Goal: Transaction & Acquisition: Purchase product/service

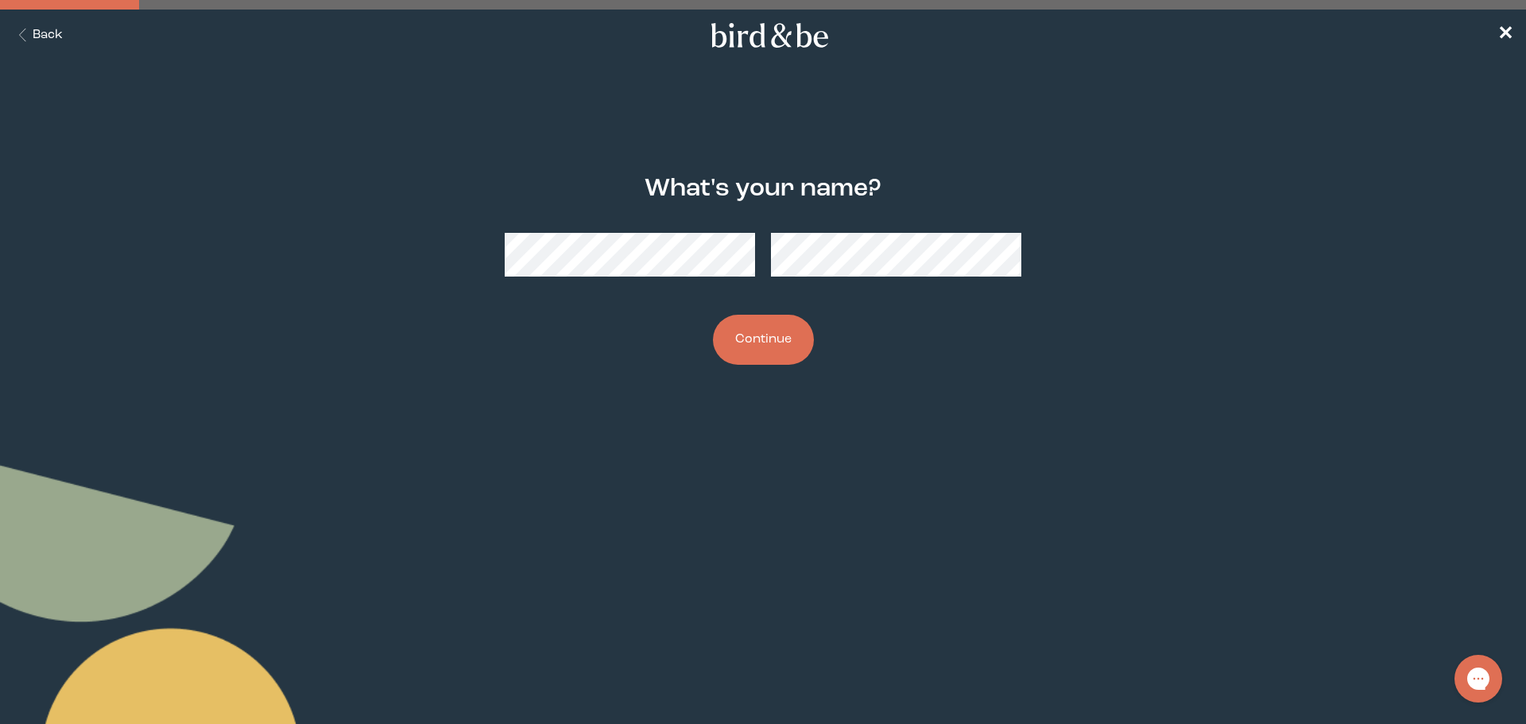
click at [753, 340] on button "Continue" at bounding box center [763, 340] width 101 height 50
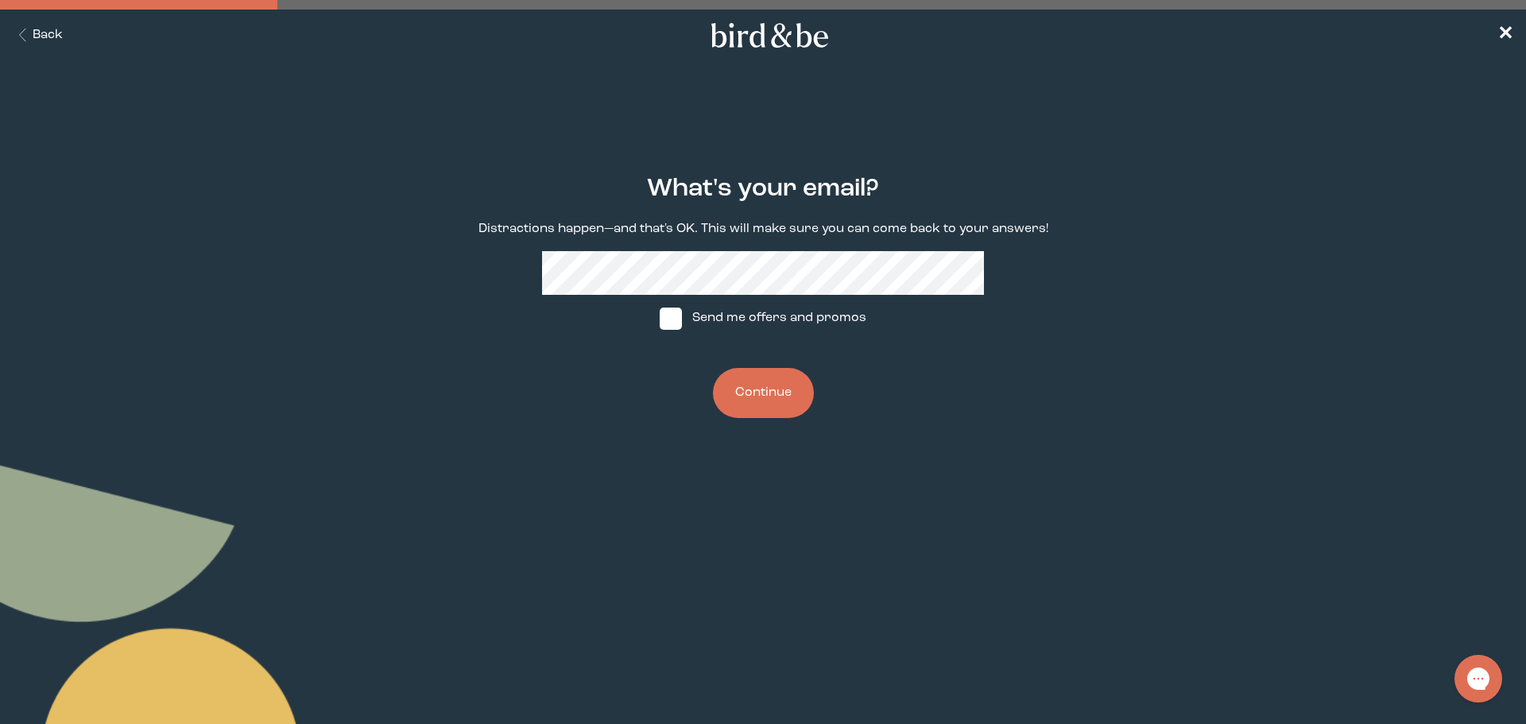
click at [772, 393] on button "Continue" at bounding box center [763, 393] width 101 height 50
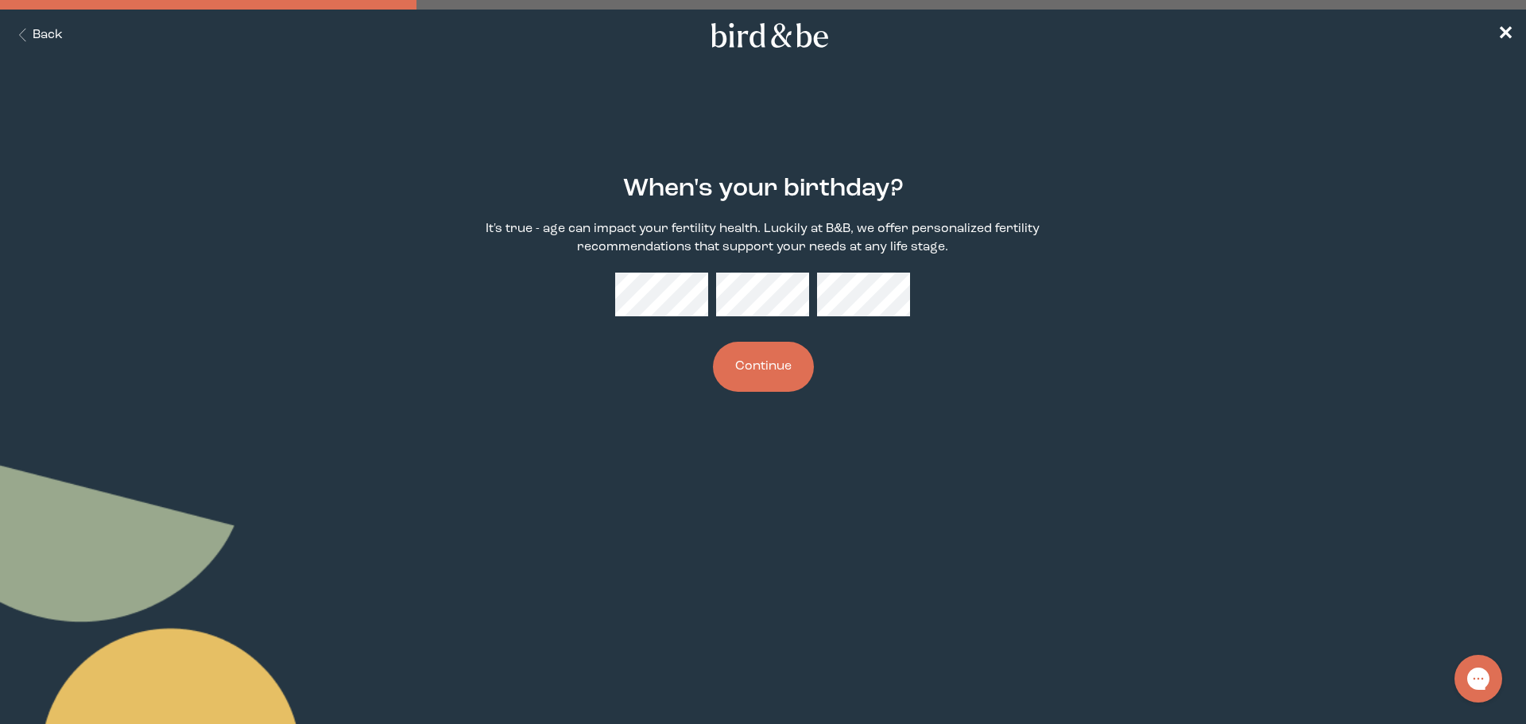
click at [752, 378] on button "Continue" at bounding box center [763, 367] width 101 height 50
click at [1075, 394] on div "When's your birthday? It's true - age can impact your fertility health. Luckily…" at bounding box center [763, 283] width 738 height 268
click at [752, 365] on button "Continue" at bounding box center [763, 367] width 101 height 50
click at [779, 359] on button "Continue" at bounding box center [763, 367] width 101 height 50
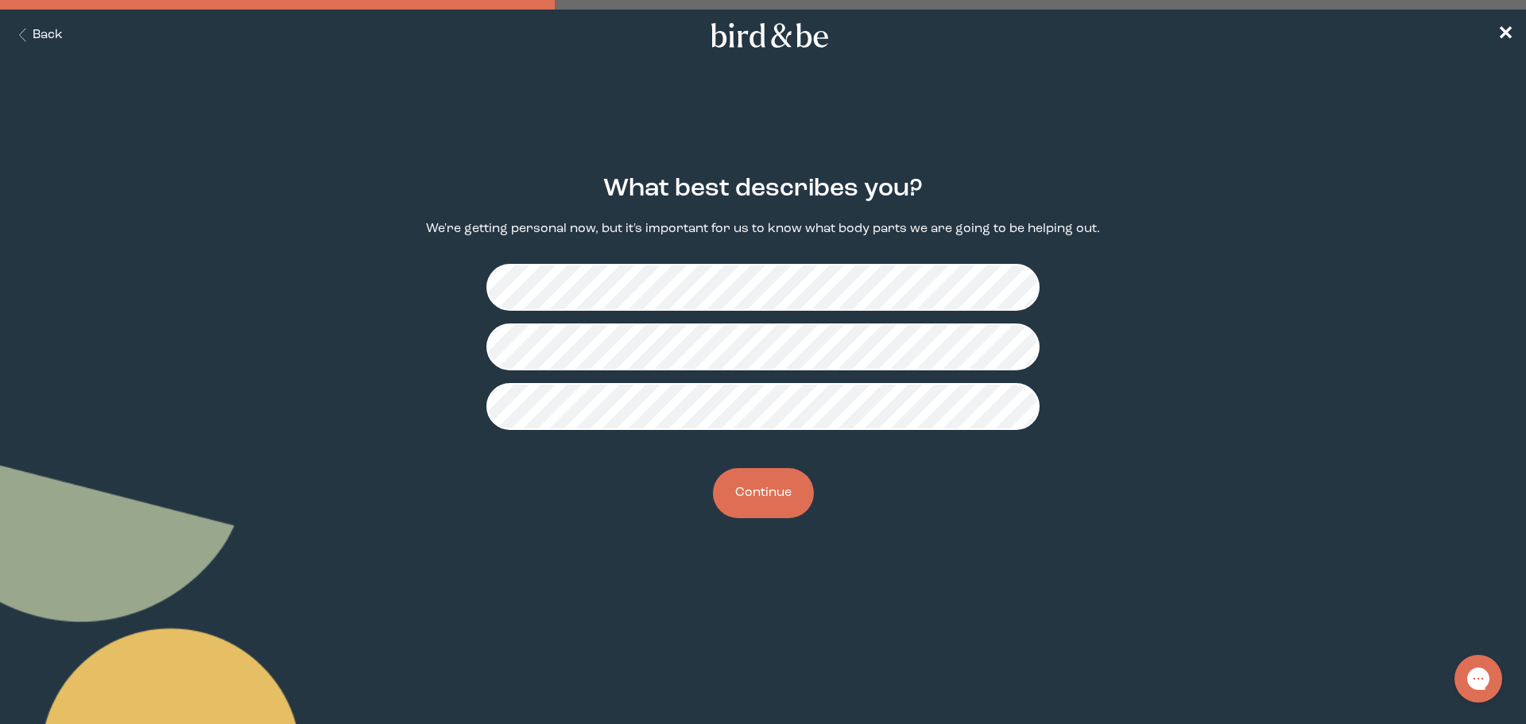
click at [756, 498] on button "Continue" at bounding box center [763, 493] width 101 height 50
click at [765, 497] on button "Continue" at bounding box center [763, 493] width 101 height 50
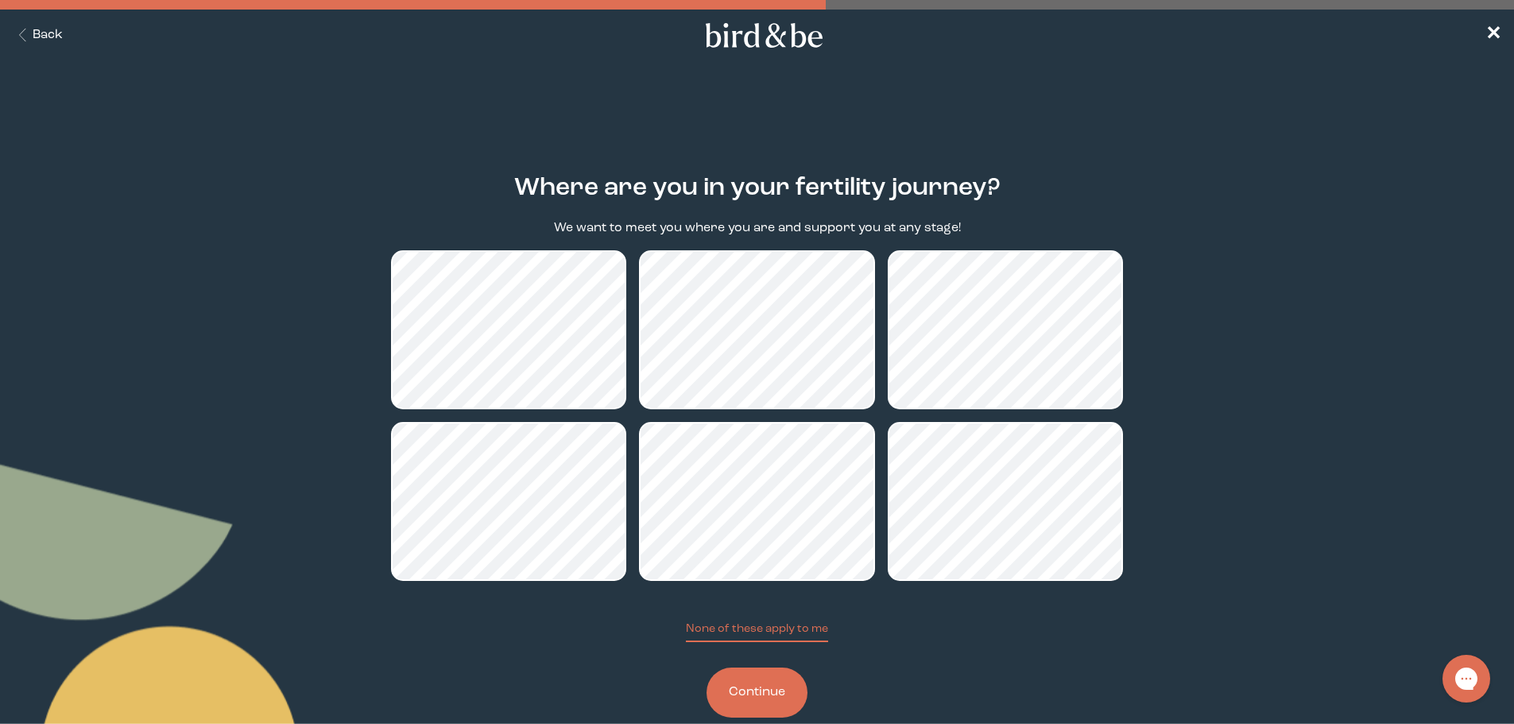
click at [769, 691] on button "Continue" at bounding box center [757, 693] width 101 height 50
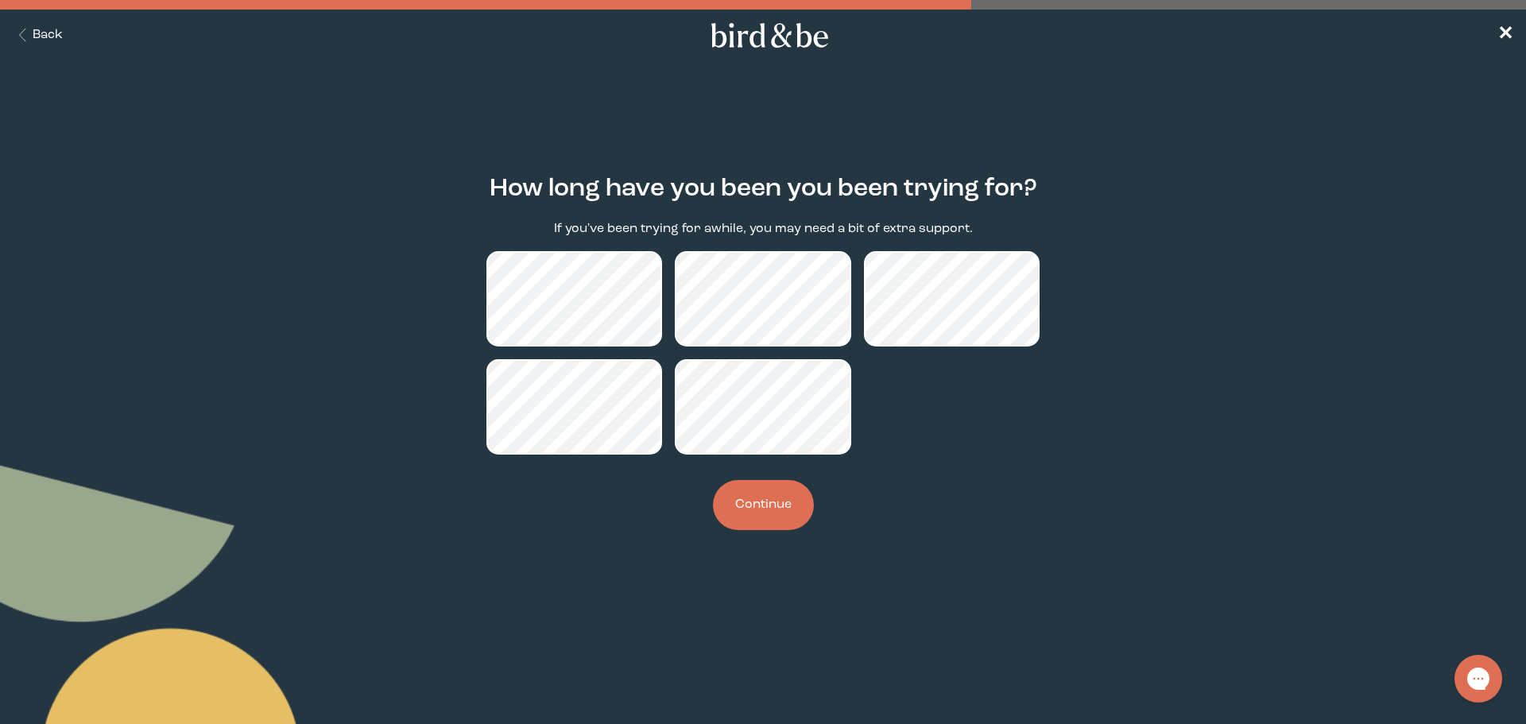
click at [781, 498] on button "Continue" at bounding box center [763, 505] width 101 height 50
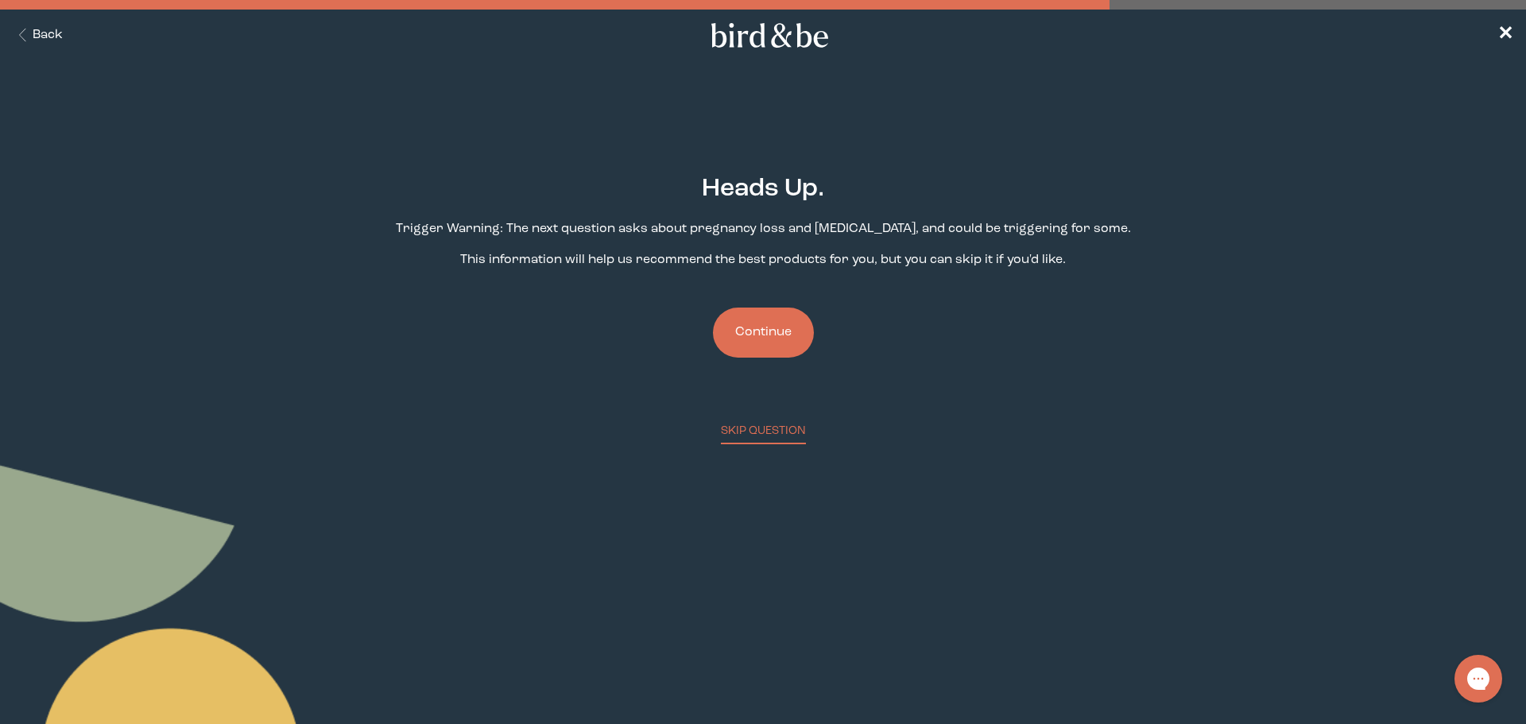
click at [772, 338] on button "Continue" at bounding box center [763, 333] width 101 height 50
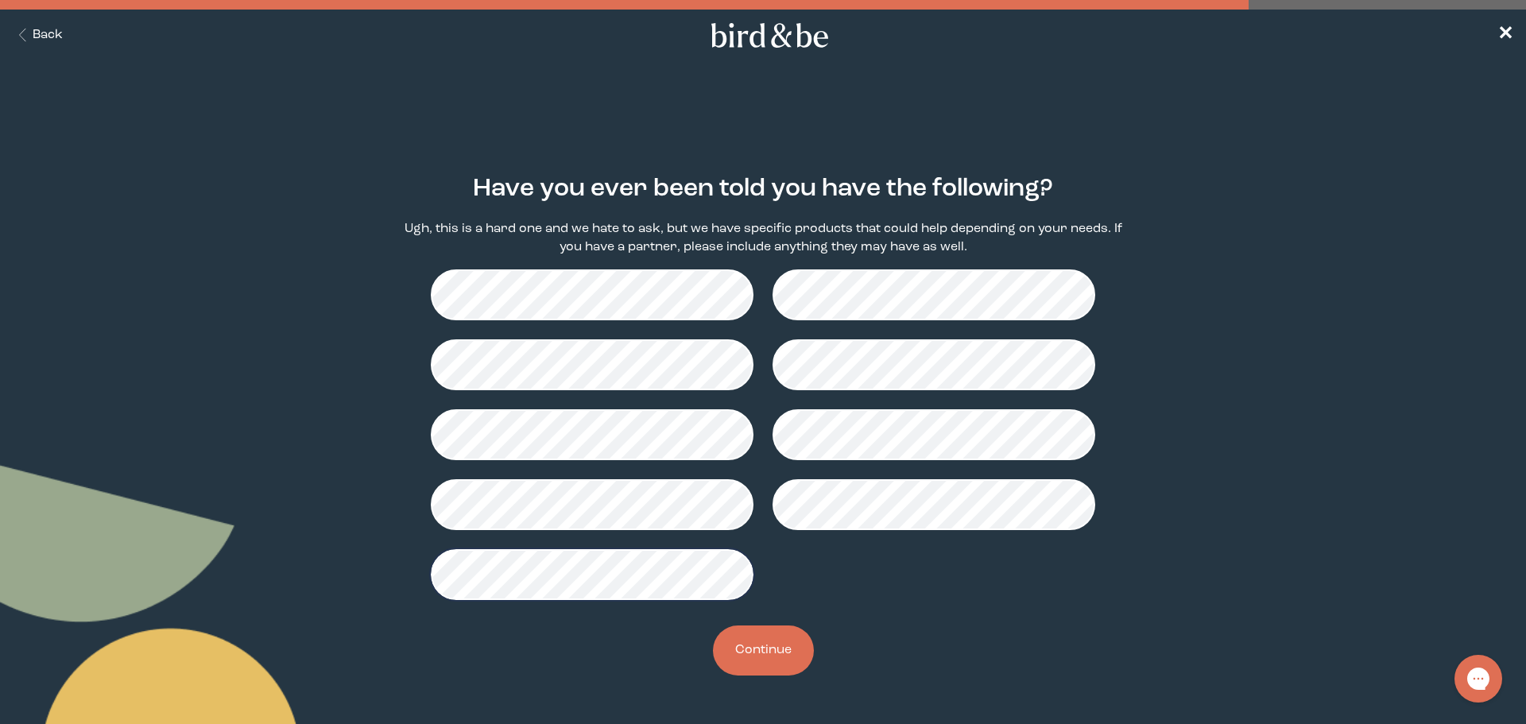
click at [753, 645] on button "Continue" at bounding box center [763, 651] width 101 height 50
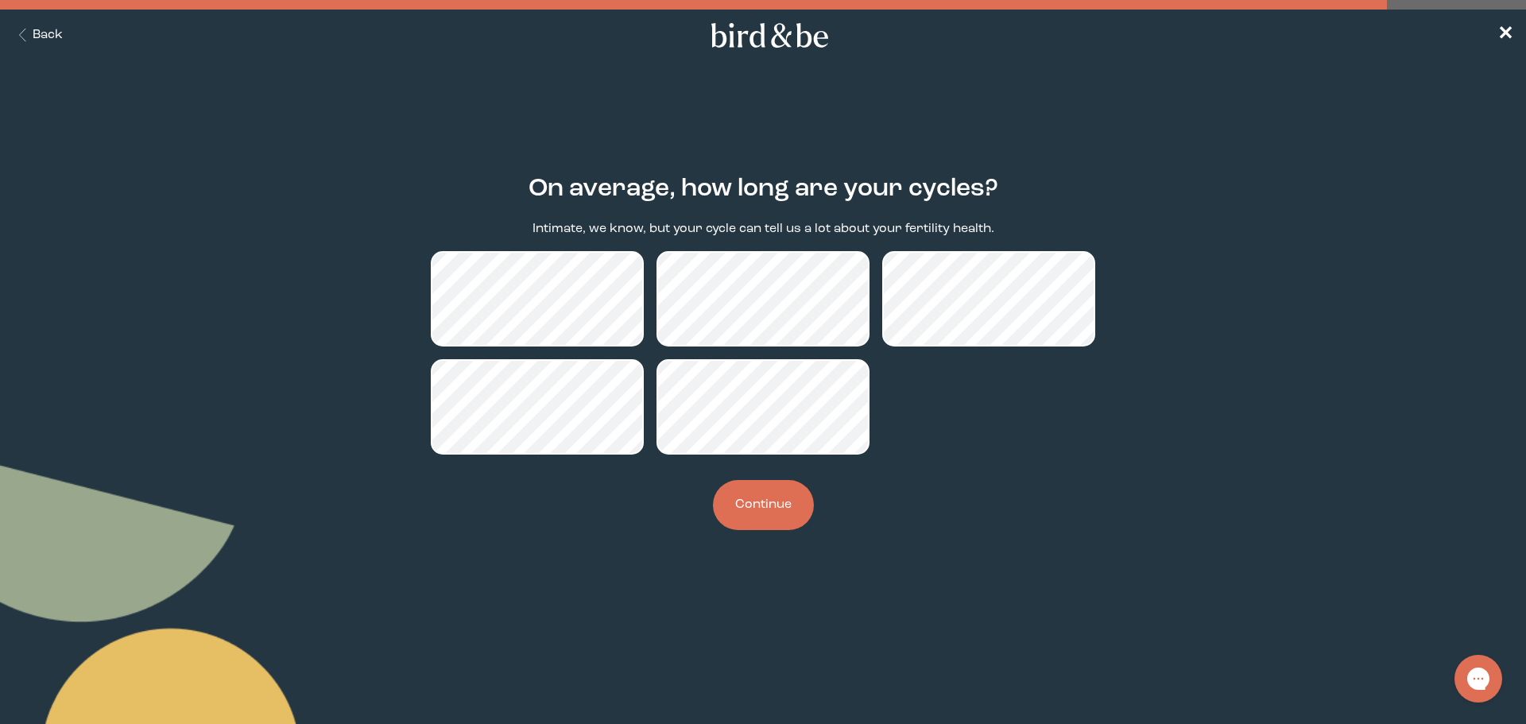
click at [778, 504] on button "Continue" at bounding box center [763, 505] width 101 height 50
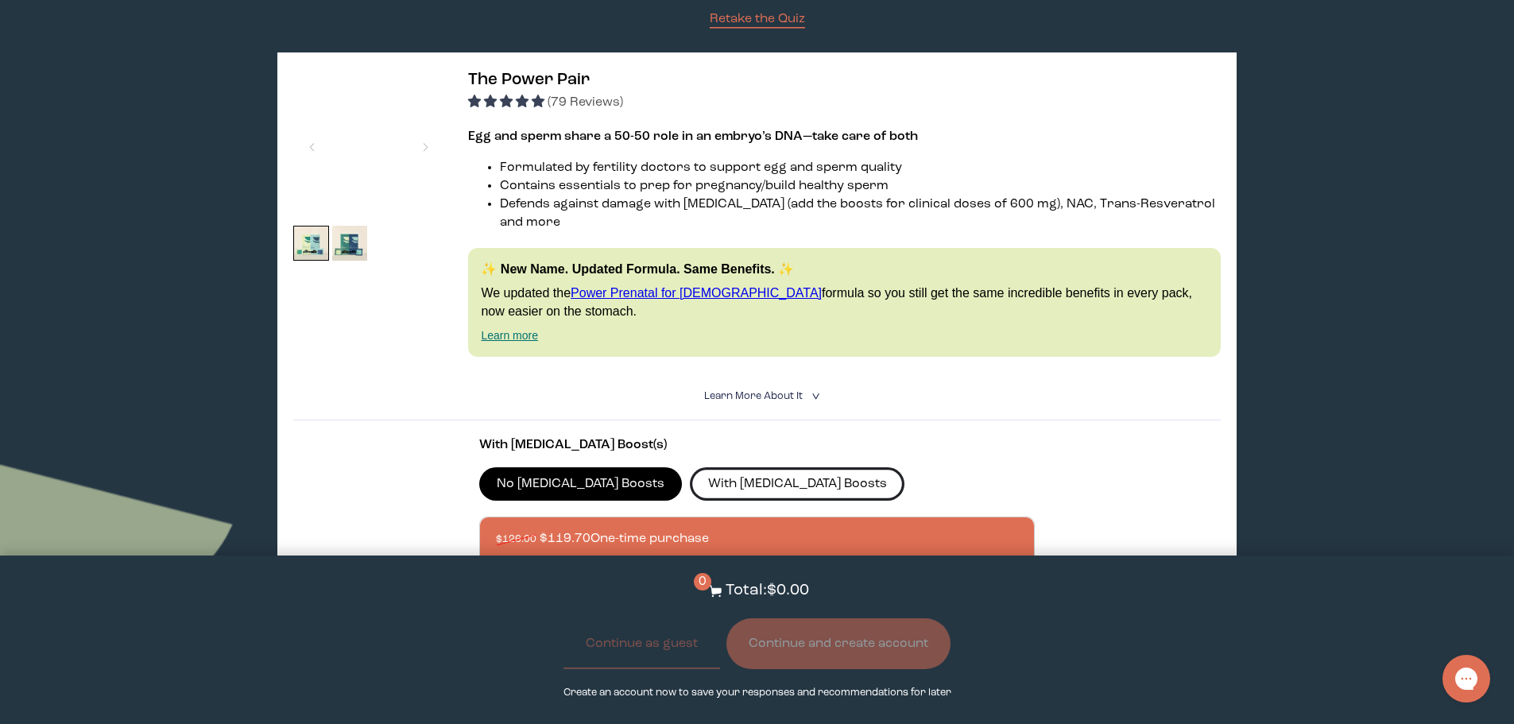
scroll to position [159, 0]
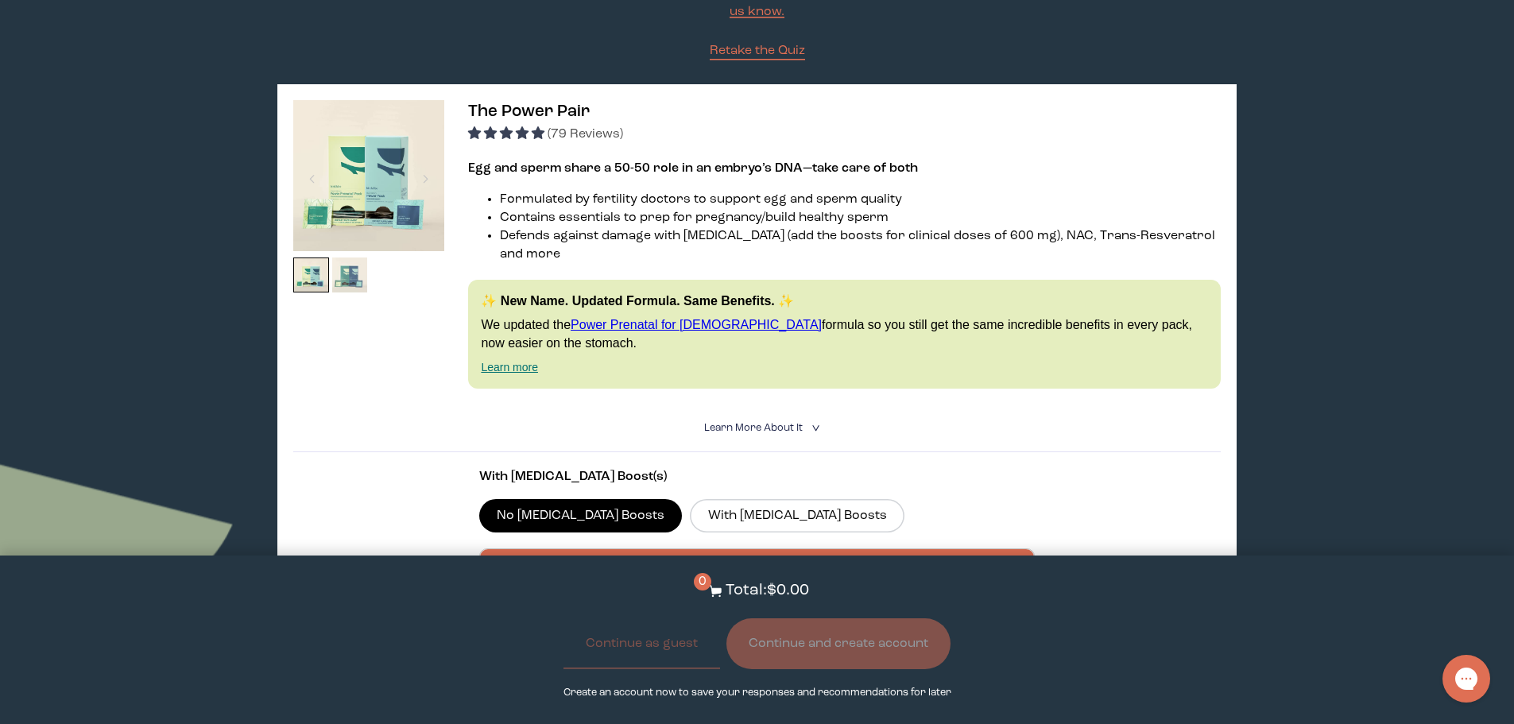
click at [351, 277] on img at bounding box center [350, 276] width 36 height 36
click at [331, 272] on div at bounding box center [368, 279] width 151 height 42
click at [371, 270] on div at bounding box center [368, 279] width 151 height 42
click at [355, 278] on img at bounding box center [350, 276] width 36 height 36
click at [301, 279] on img at bounding box center [311, 276] width 36 height 36
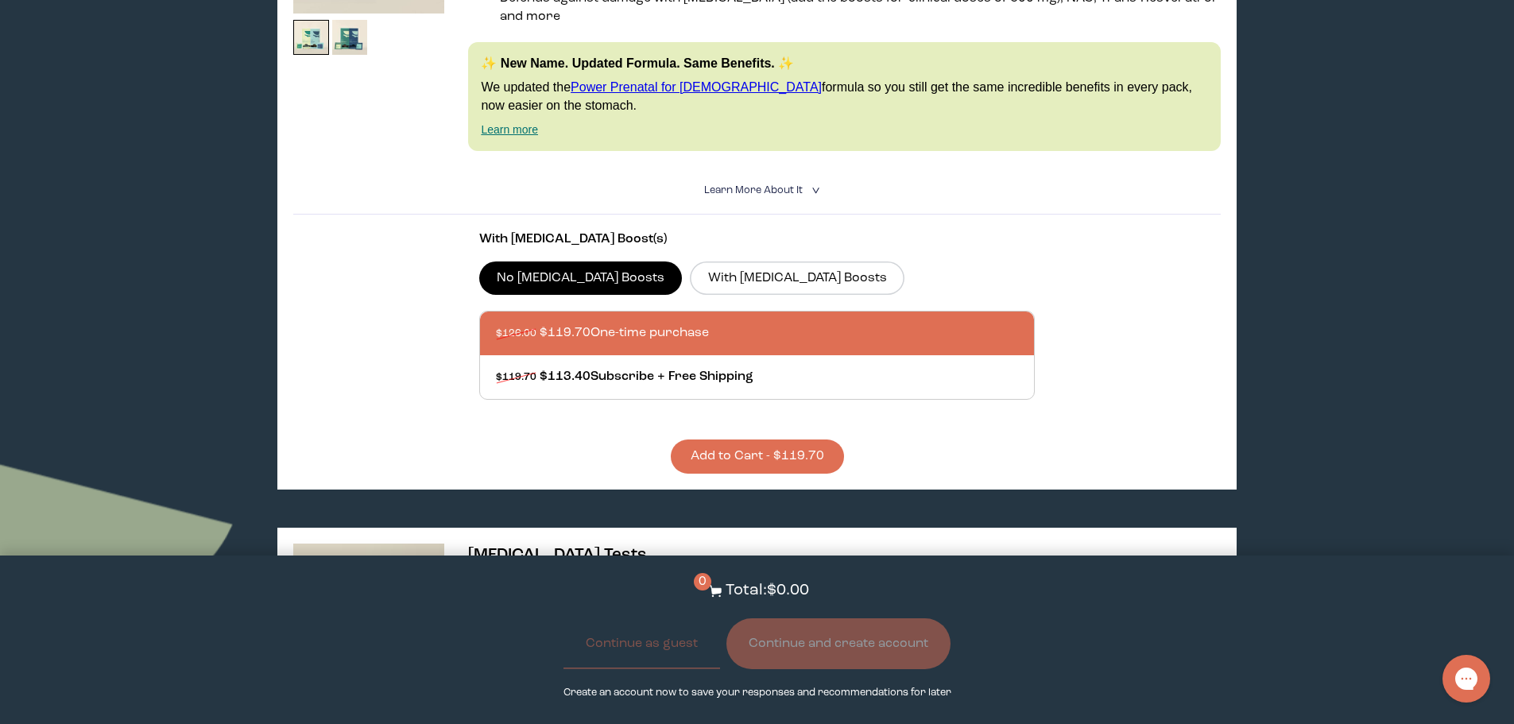
scroll to position [398, 0]
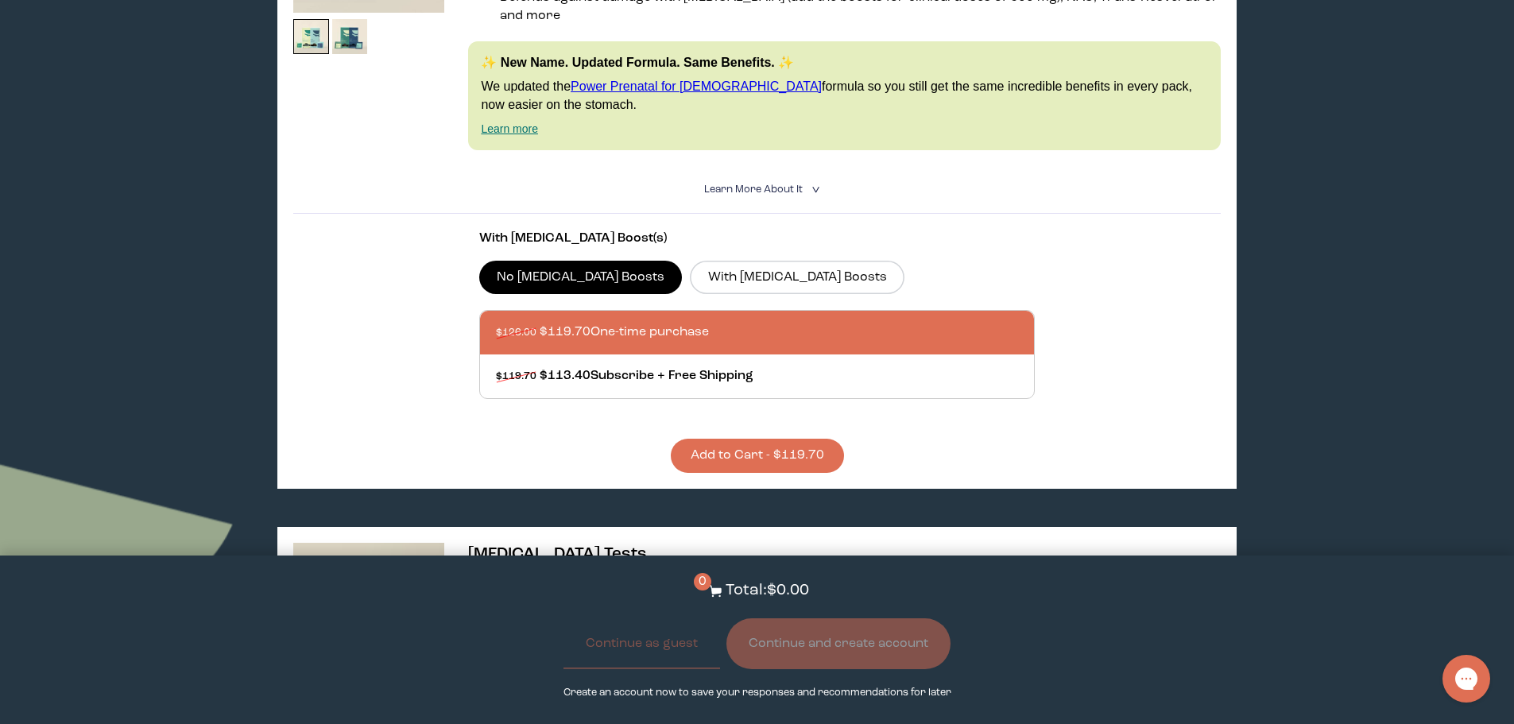
click at [808, 182] on summary "Learn More About it <" at bounding box center [757, 189] width 107 height 15
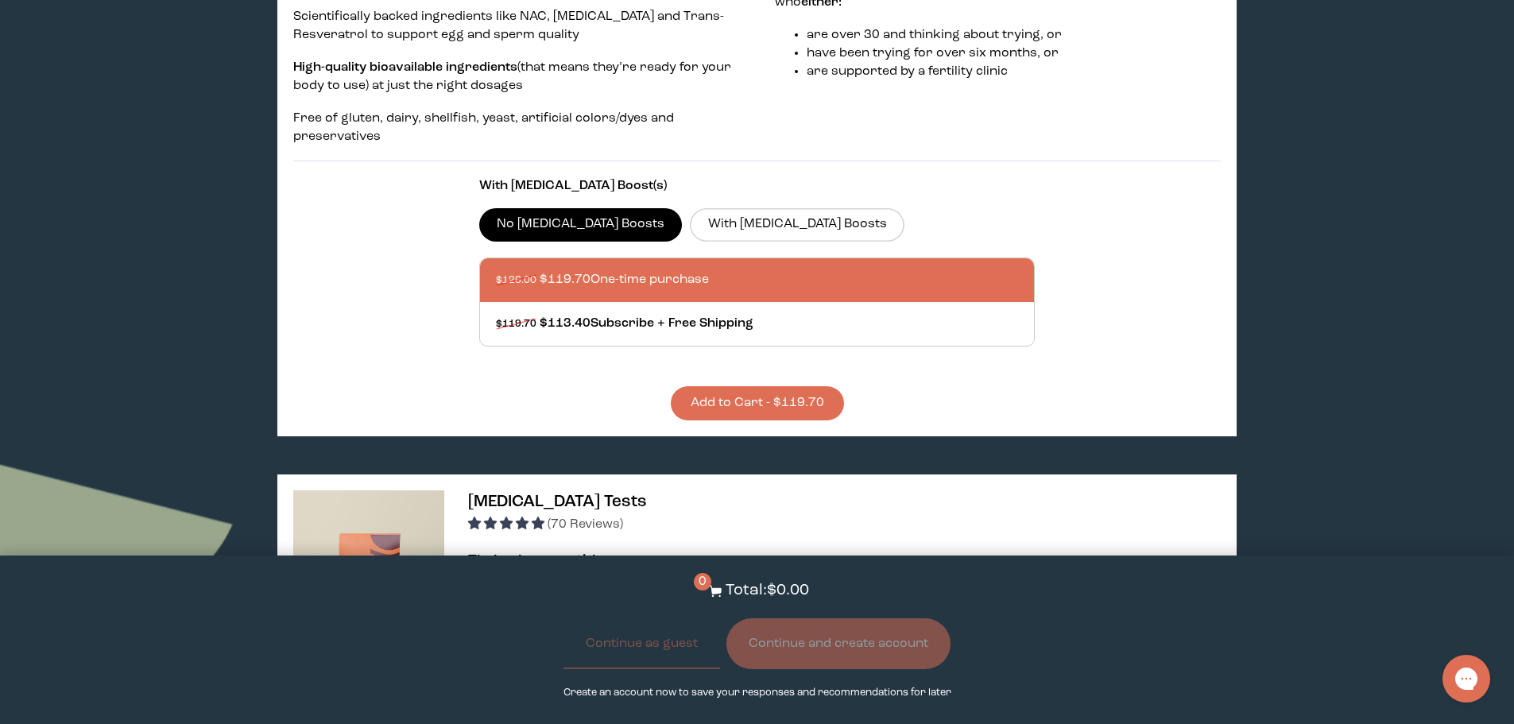
scroll to position [716, 0]
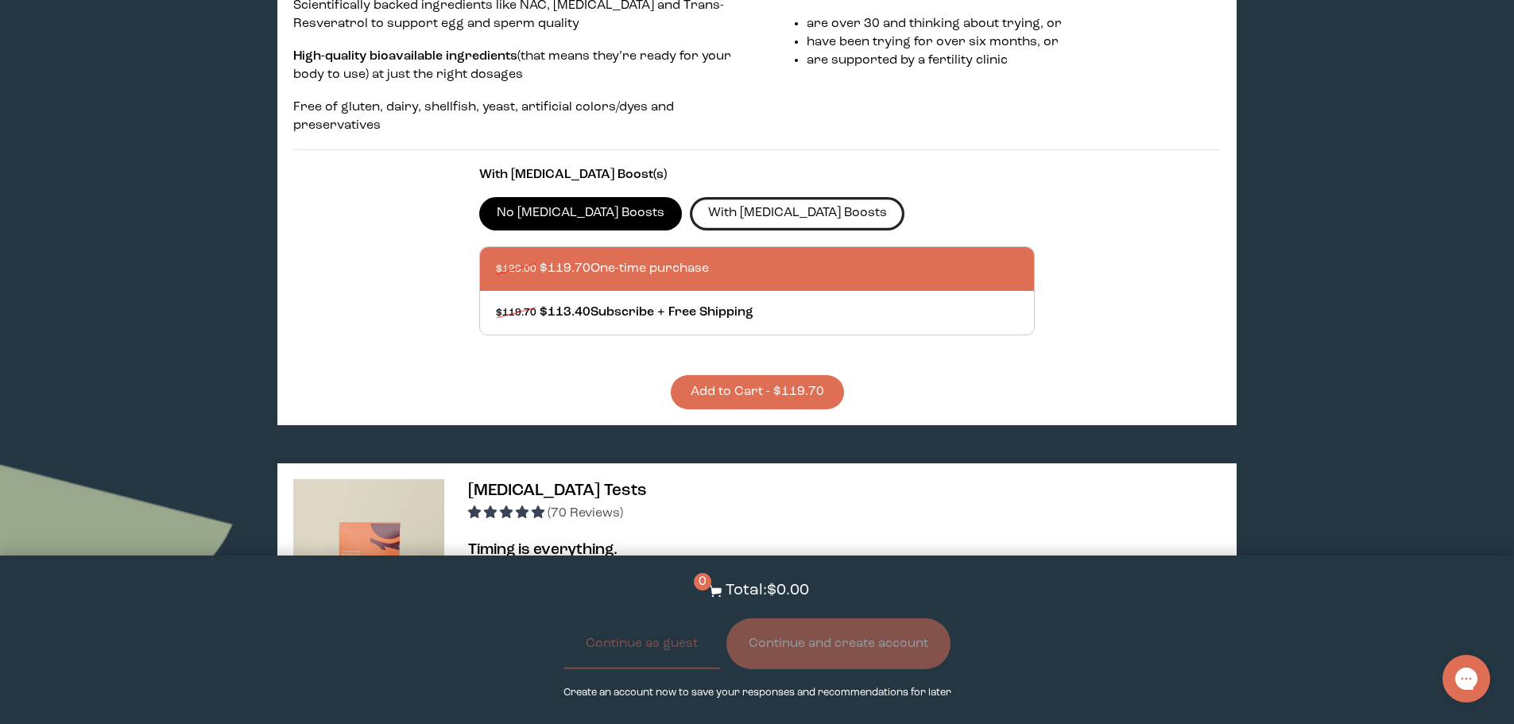
click at [747, 197] on label "With [MEDICAL_DATA] Boosts" at bounding box center [797, 213] width 215 height 33
click at [0, 0] on input "With [MEDICAL_DATA] Boosts" at bounding box center [0, 0] width 0 height 0
click at [541, 197] on label "No [MEDICAL_DATA] Boosts" at bounding box center [581, 213] width 204 height 33
click at [0, 0] on input "No [MEDICAL_DATA] Boosts" at bounding box center [0, 0] width 0 height 0
click at [702, 197] on label "With [MEDICAL_DATA] Boosts" at bounding box center [797, 213] width 215 height 33
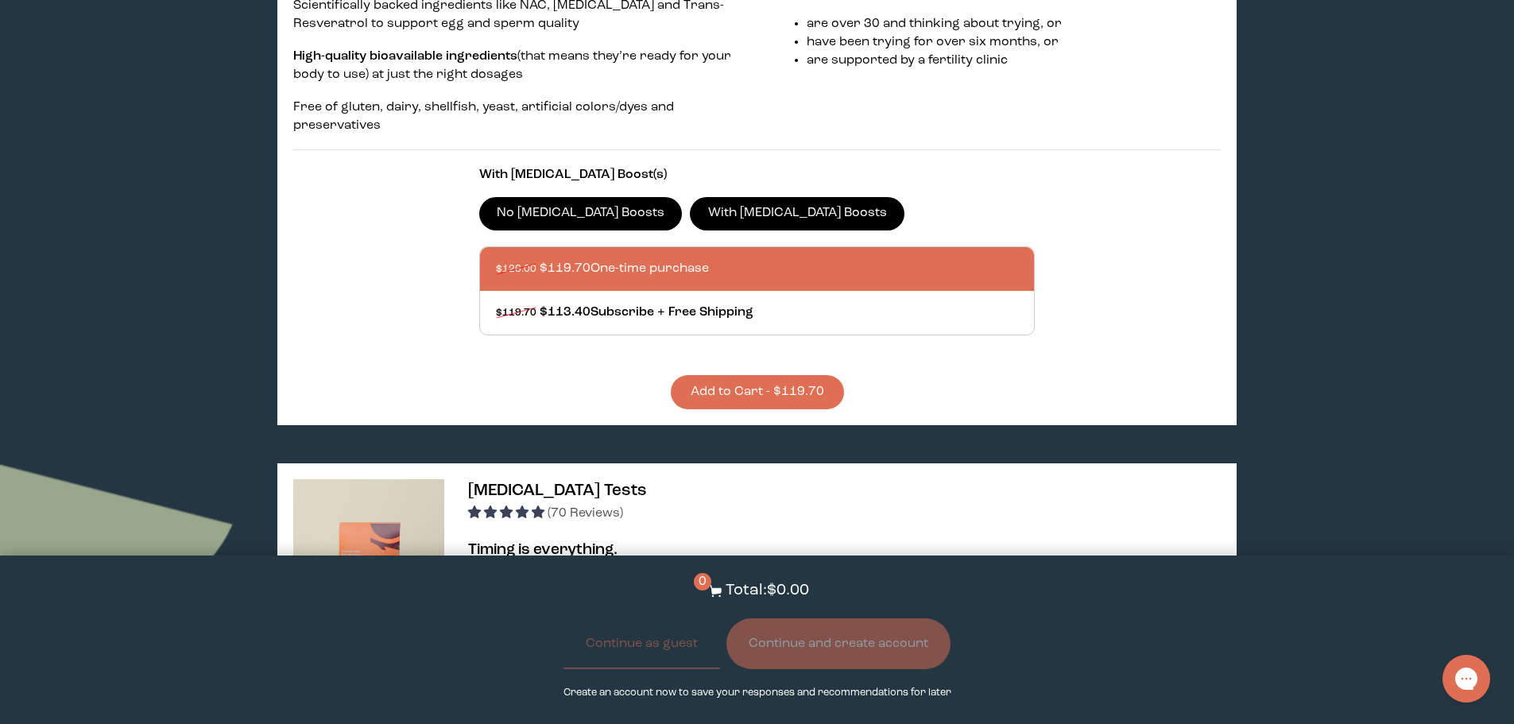
click at [0, 0] on input "With [MEDICAL_DATA] Boosts" at bounding box center [0, 0] width 0 height 0
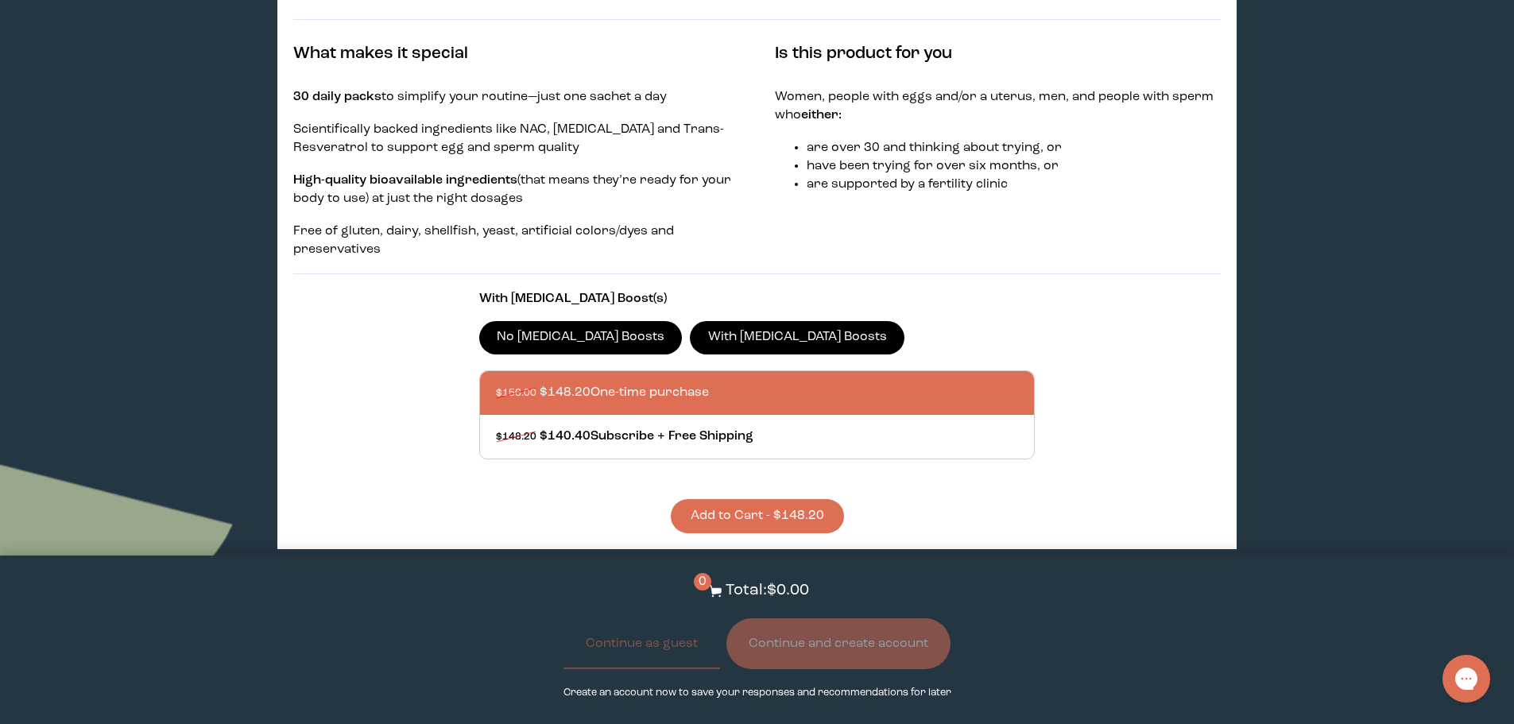
scroll to position [557, 0]
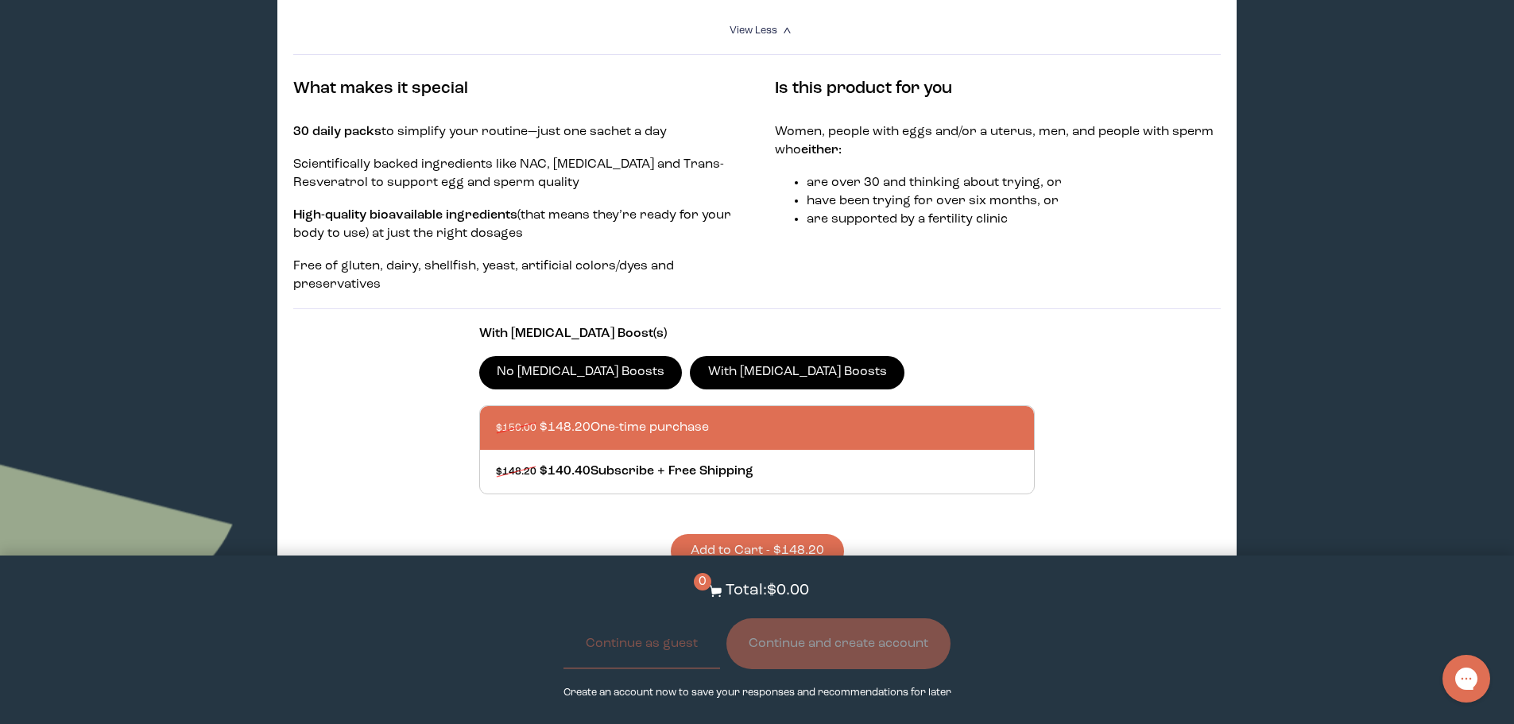
click at [537, 356] on label "No [MEDICAL_DATA] Boosts" at bounding box center [581, 372] width 204 height 33
click at [0, 0] on input "No [MEDICAL_DATA] Boosts" at bounding box center [0, 0] width 0 height 0
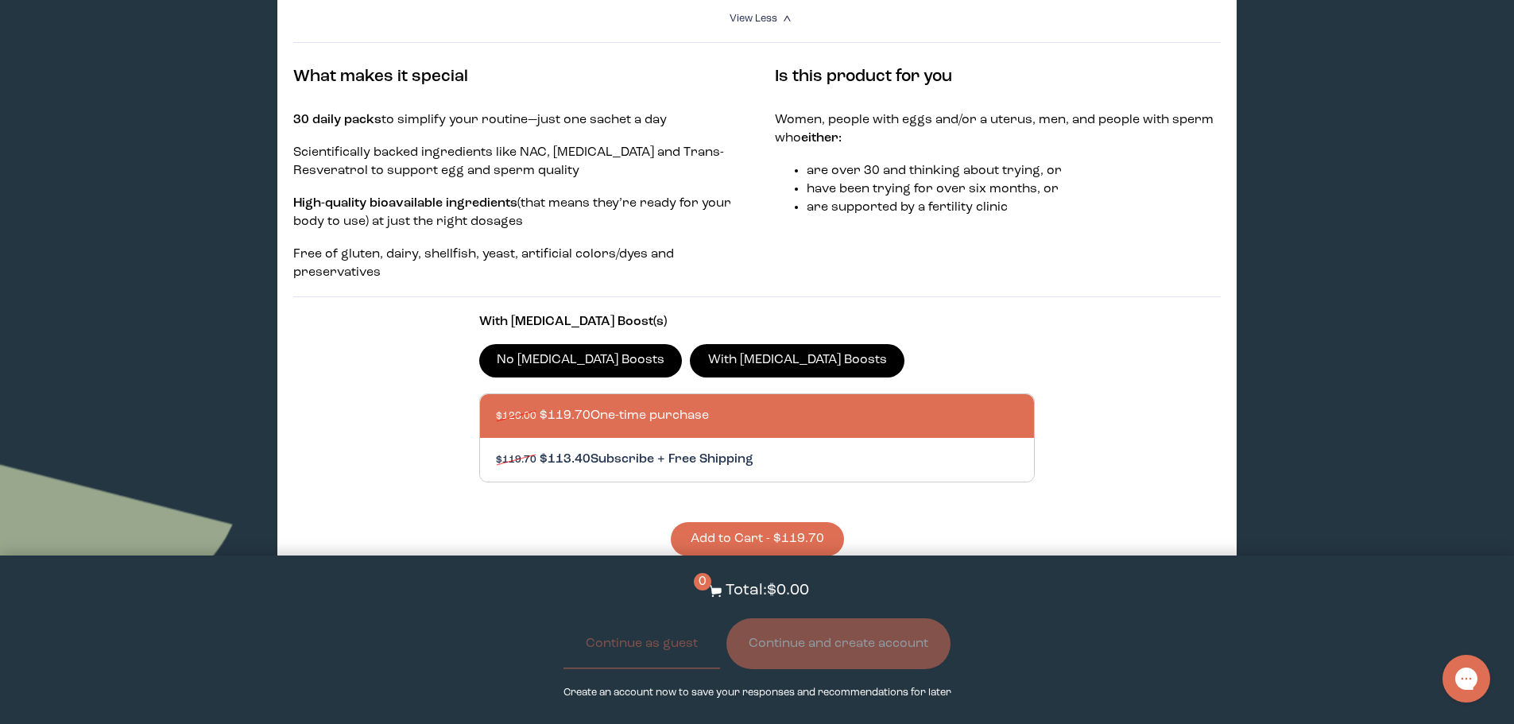
scroll to position [795, 0]
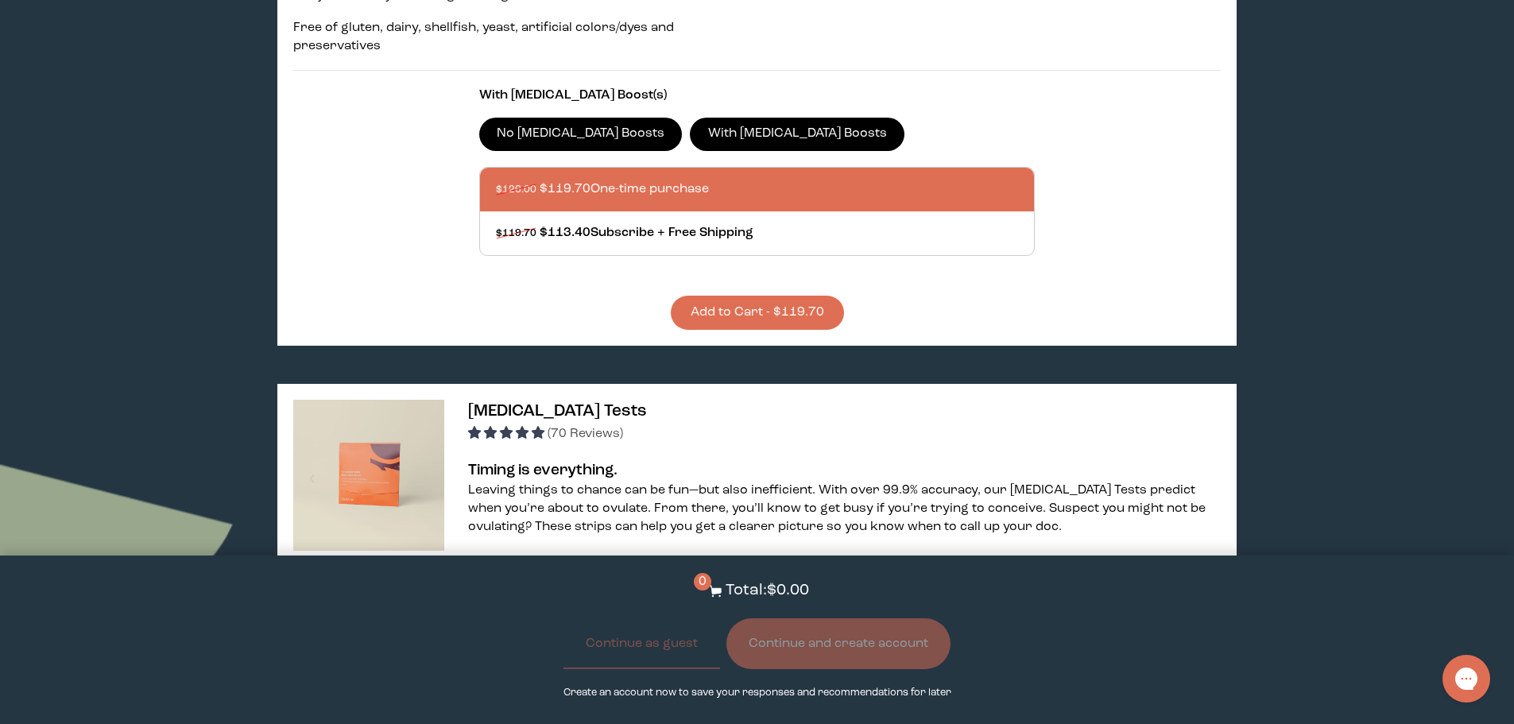
click at [778, 296] on button "Add to Cart - $119.70" at bounding box center [757, 313] width 173 height 34
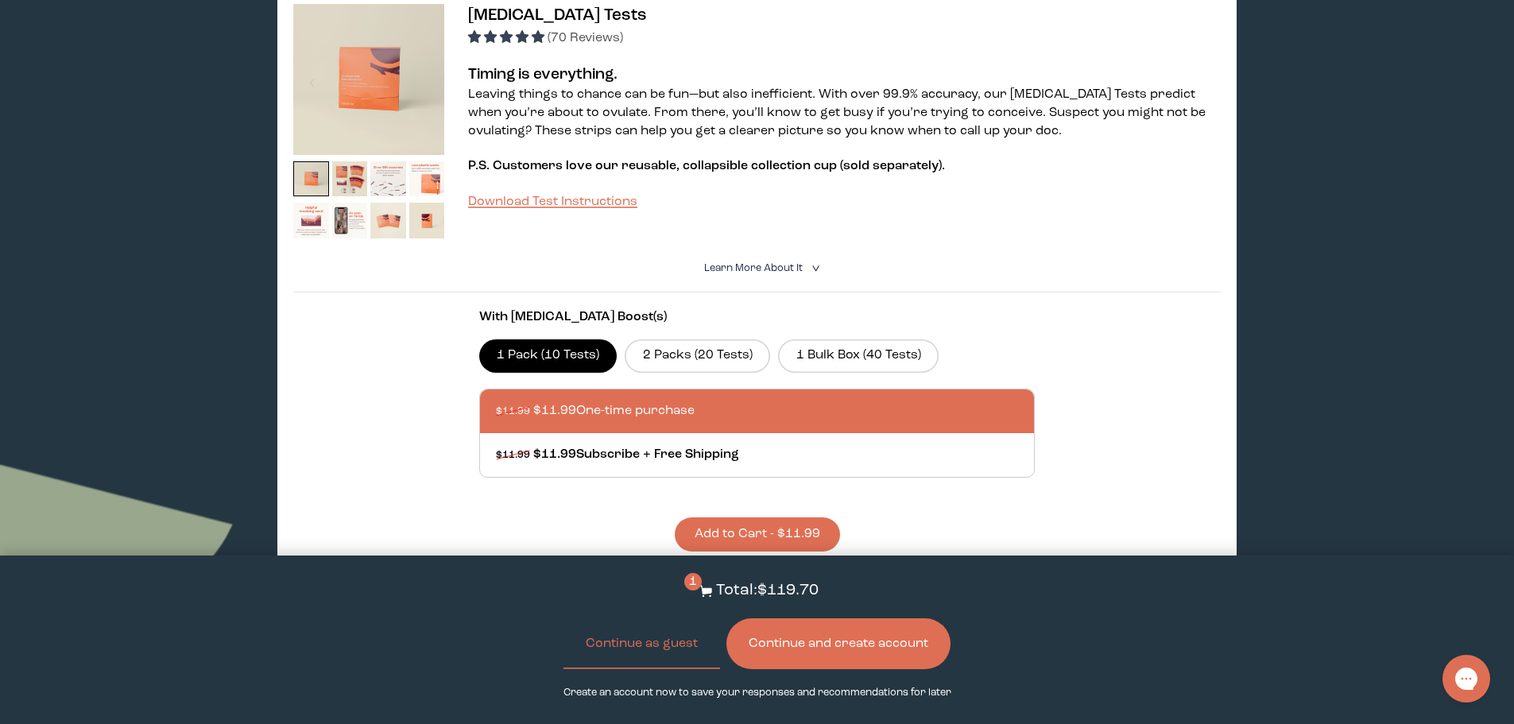
scroll to position [1272, 0]
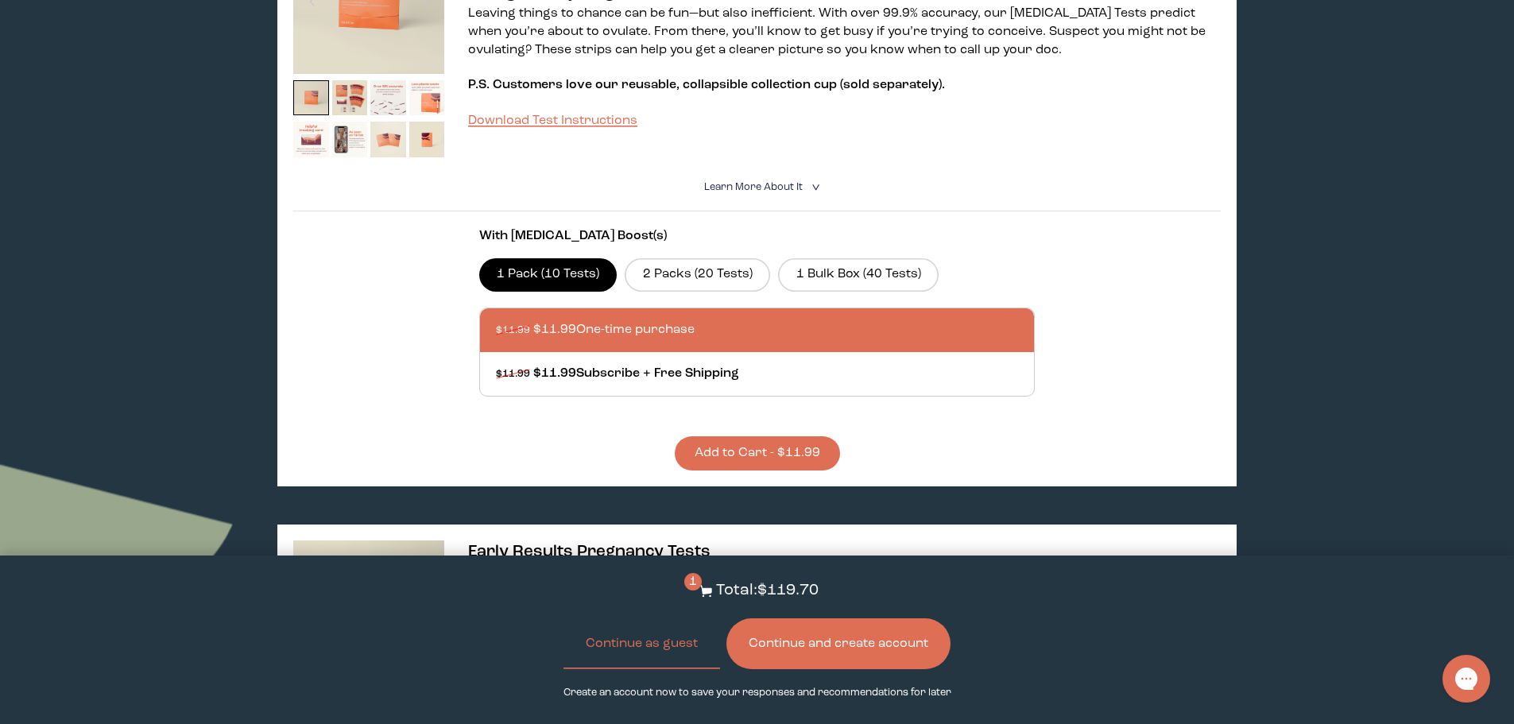
click at [887, 631] on button "Continue and create account" at bounding box center [839, 644] width 224 height 51
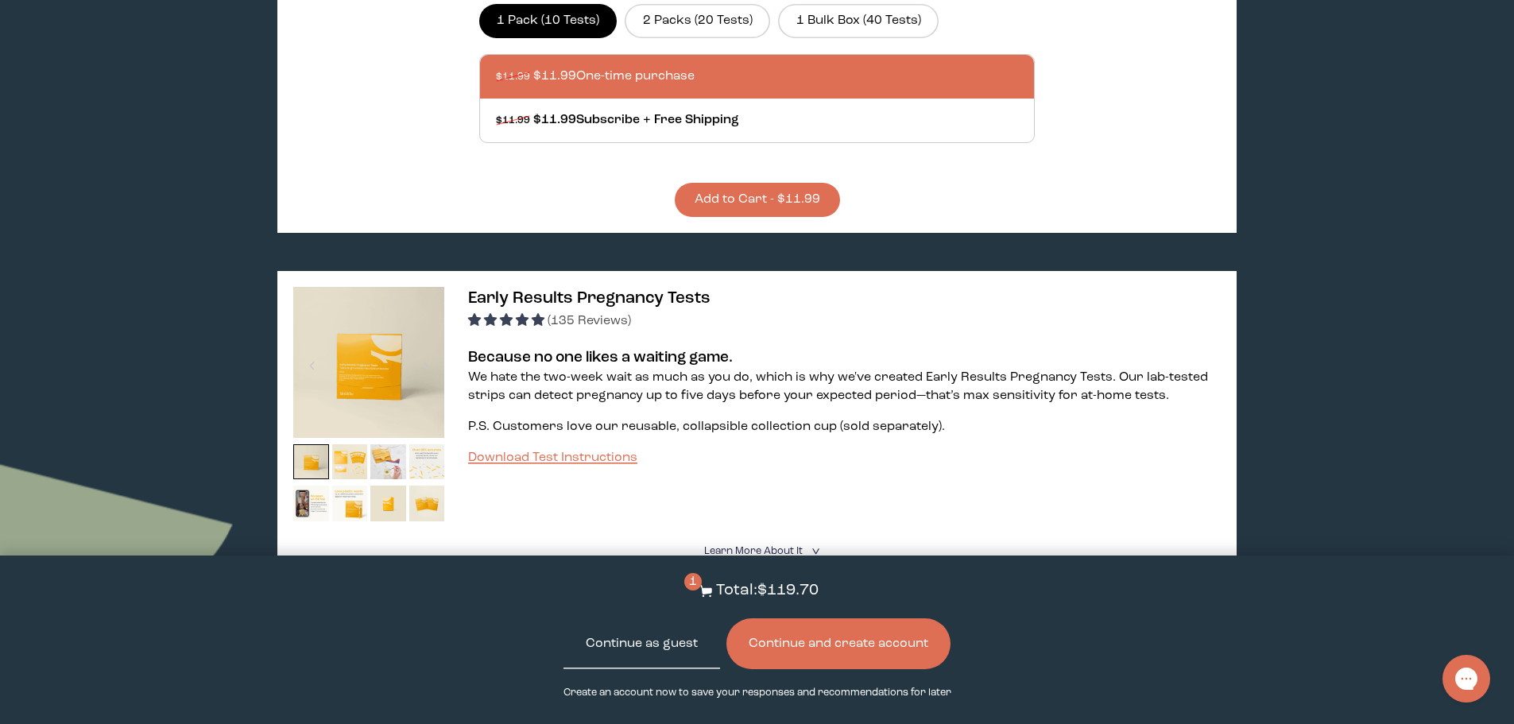
click at [669, 642] on button "Continue as guest" at bounding box center [642, 644] width 157 height 51
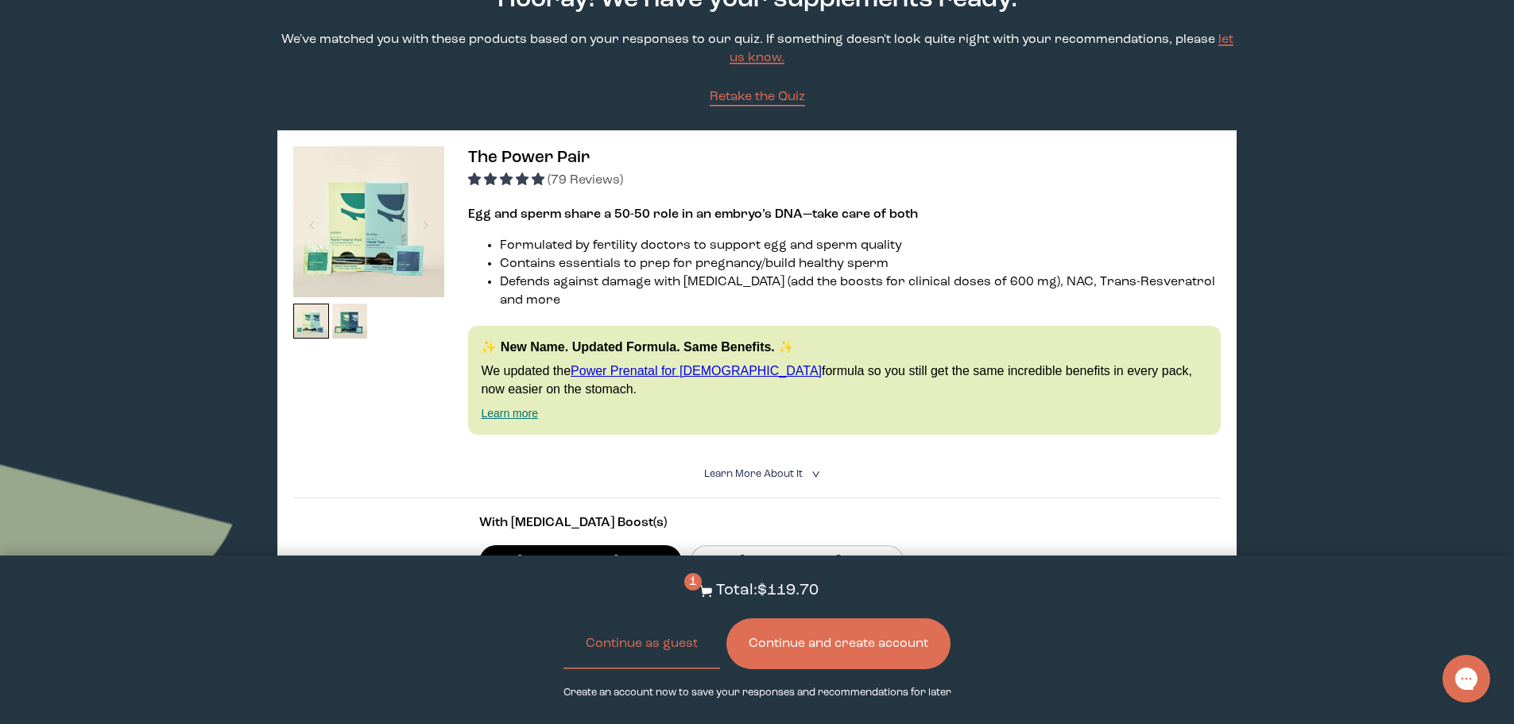
scroll to position [318, 0]
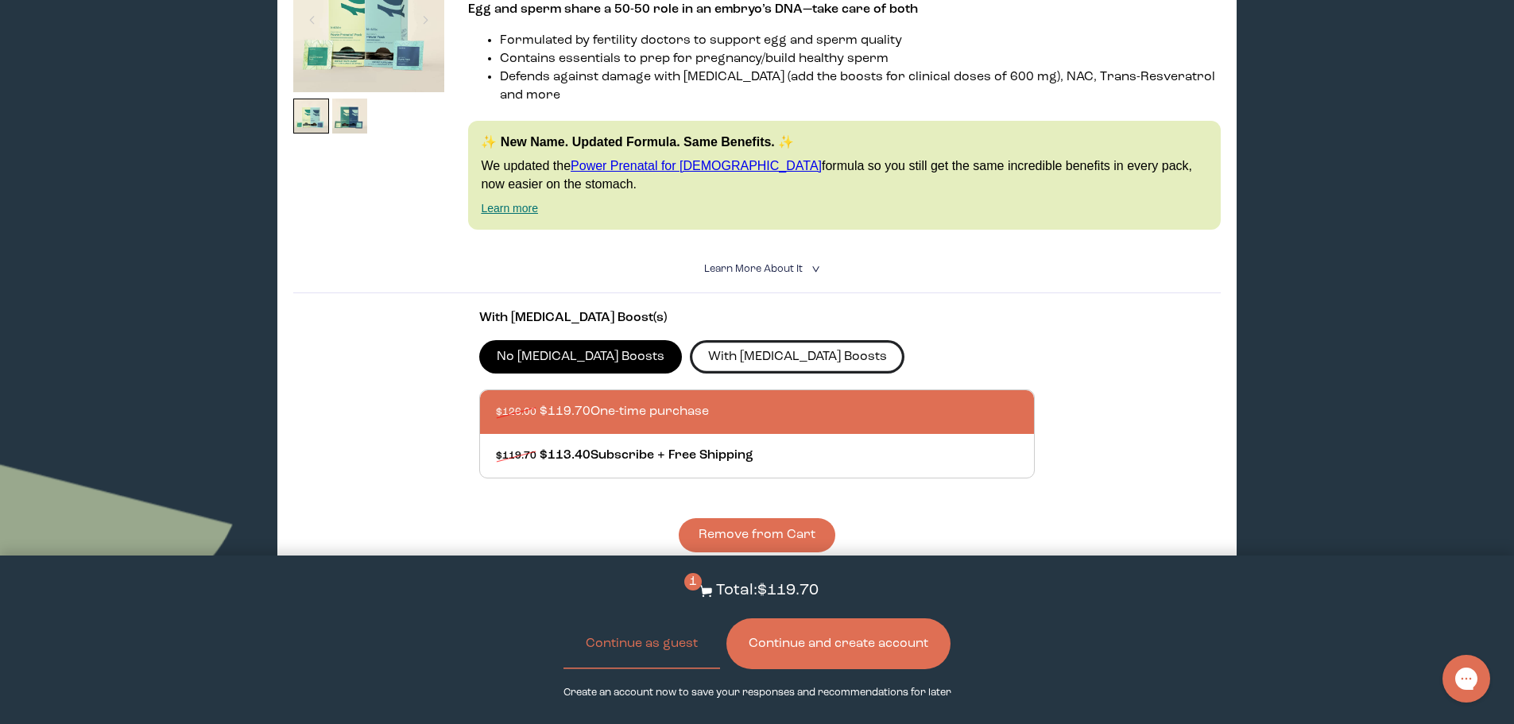
click at [717, 340] on label "With [MEDICAL_DATA] Boosts" at bounding box center [797, 356] width 215 height 33
click at [0, 0] on input "With [MEDICAL_DATA] Boosts" at bounding box center [0, 0] width 0 height 0
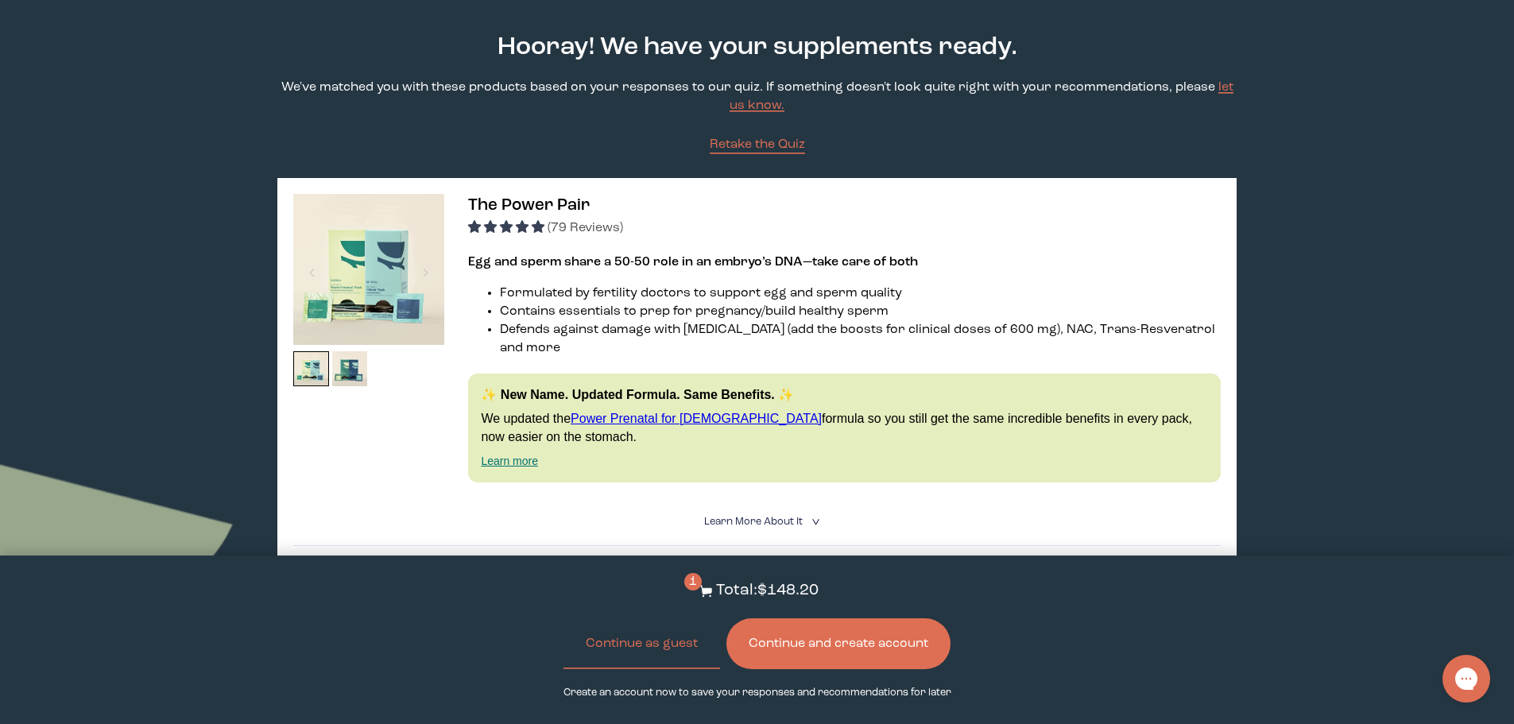
scroll to position [0, 0]
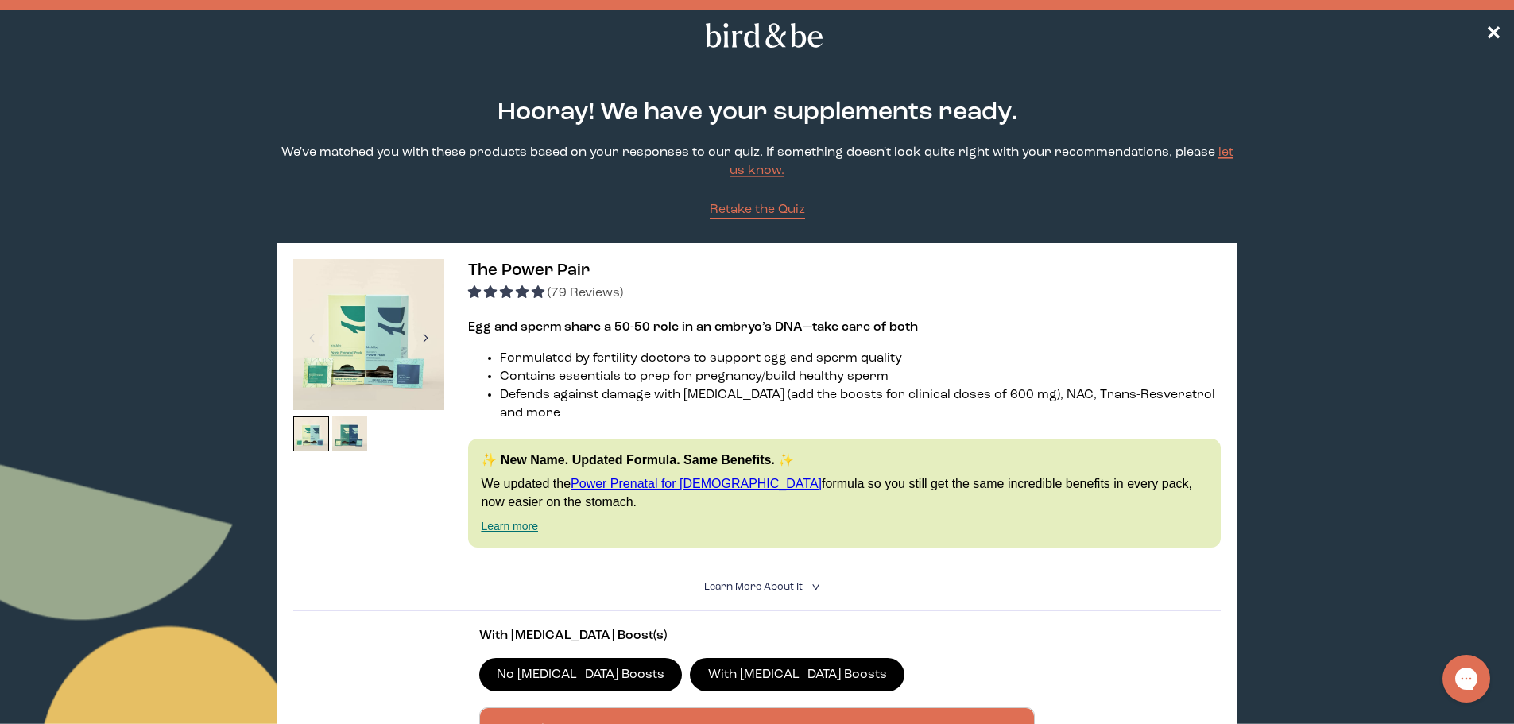
click at [426, 340] on div at bounding box center [425, 337] width 21 height 35
click at [339, 434] on img at bounding box center [350, 435] width 36 height 36
click at [323, 421] on img at bounding box center [311, 435] width 36 height 36
click at [389, 324] on img at bounding box center [368, 334] width 151 height 151
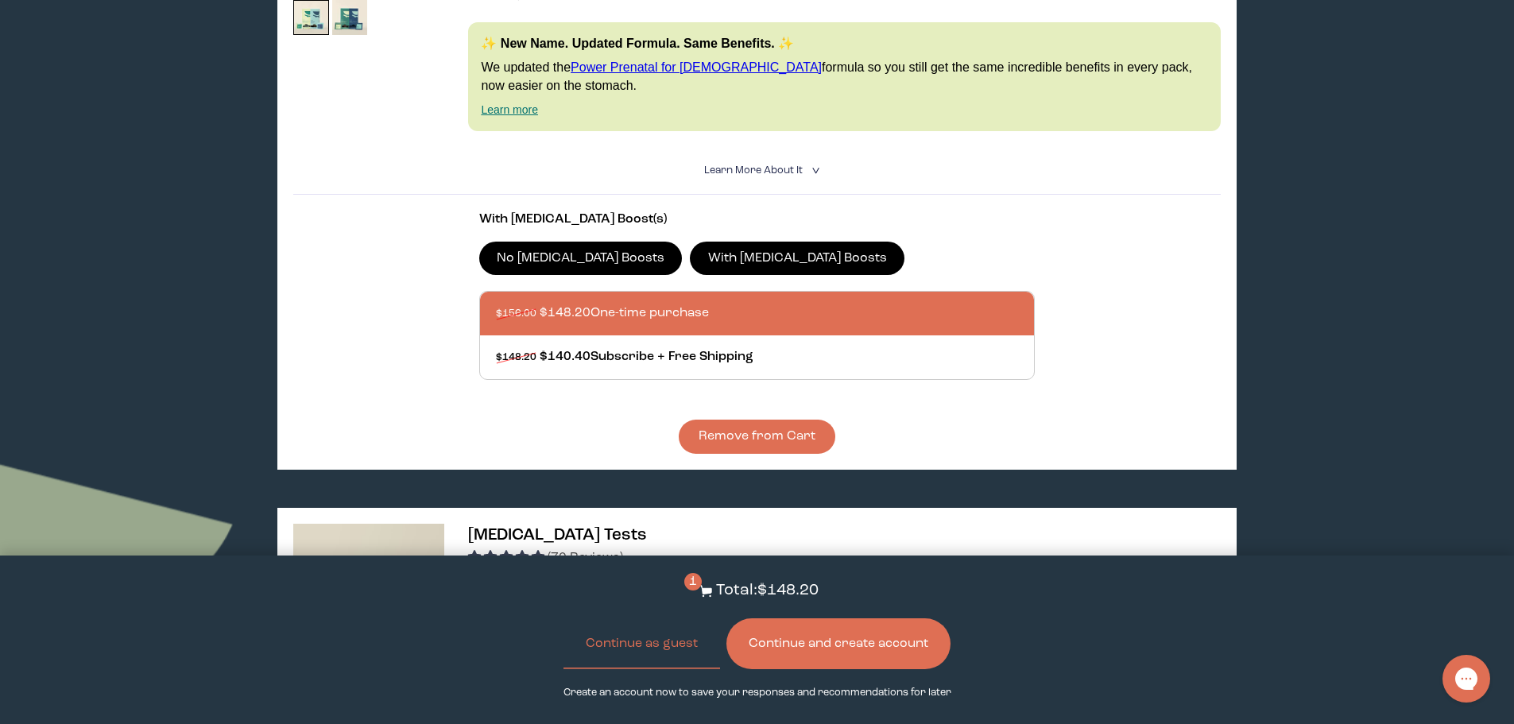
scroll to position [477, 0]
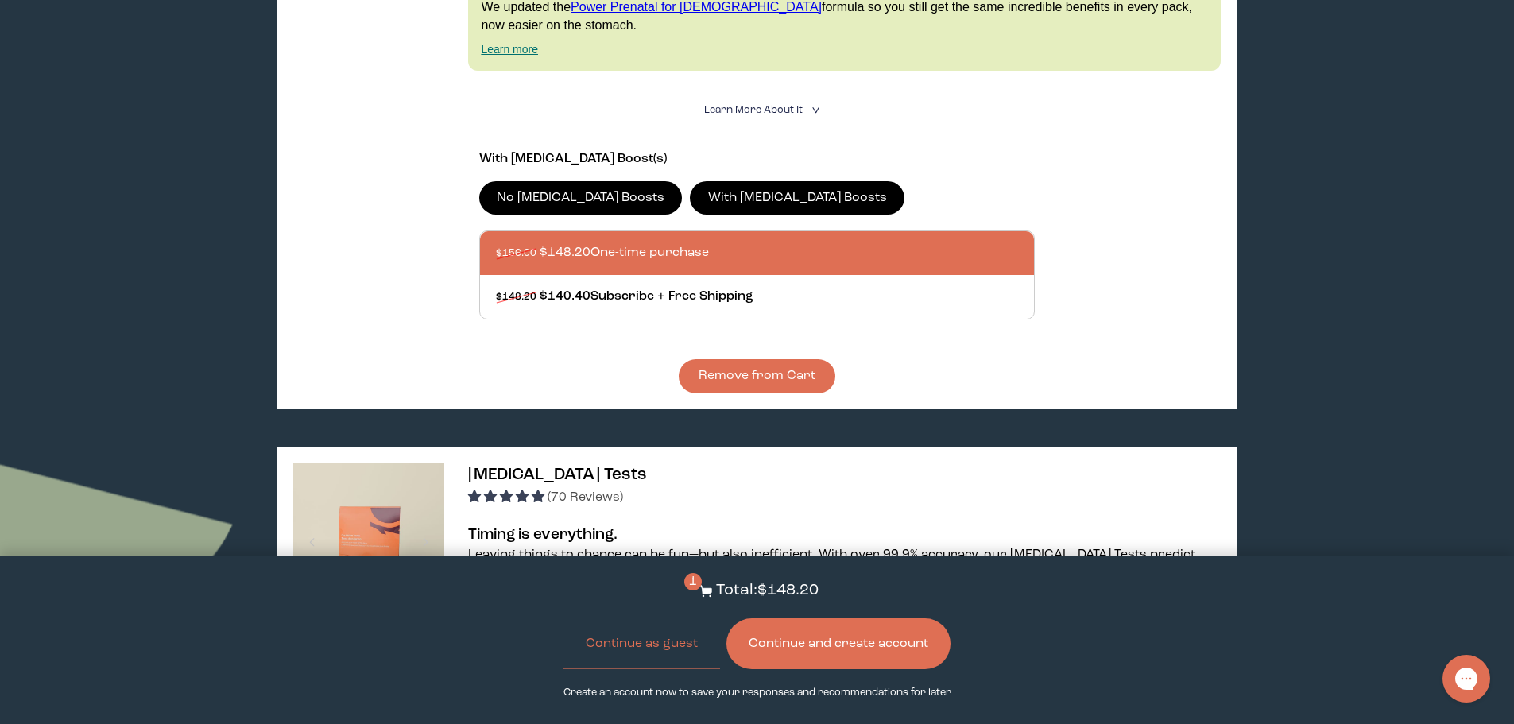
click at [565, 187] on label "No [MEDICAL_DATA] Boosts" at bounding box center [581, 197] width 204 height 33
click at [0, 0] on input "No [MEDICAL_DATA] Boosts" at bounding box center [0, 0] width 0 height 0
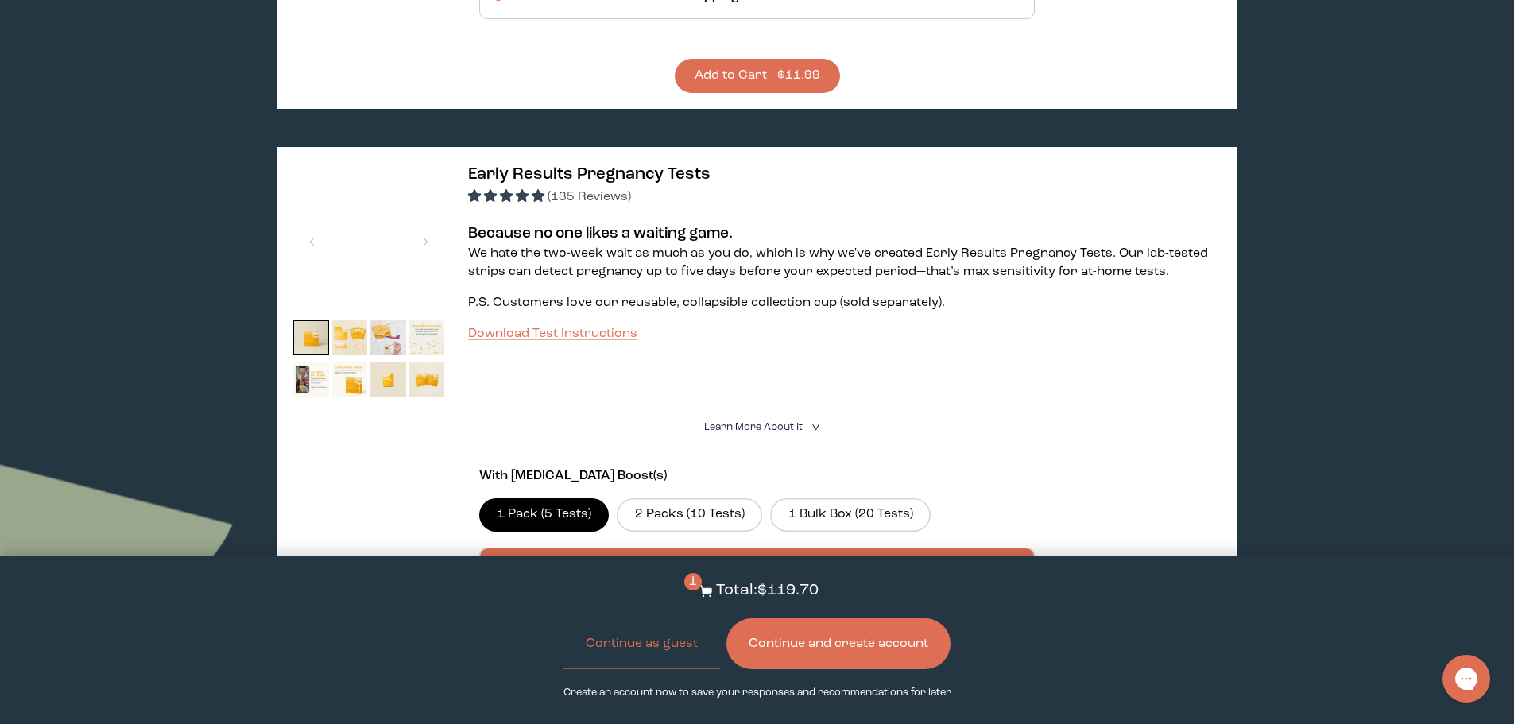
scroll to position [1431, 0]
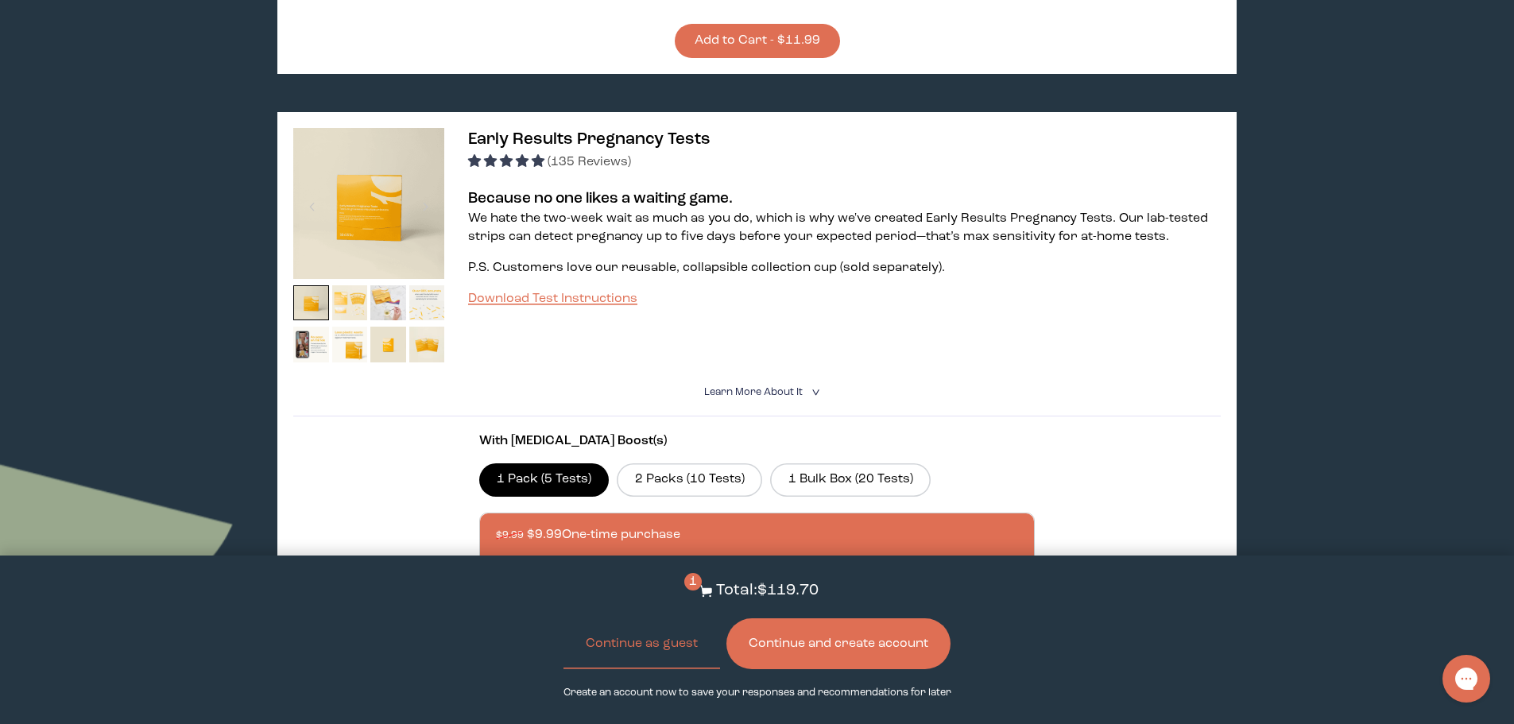
click at [349, 285] on img at bounding box center [350, 303] width 36 height 36
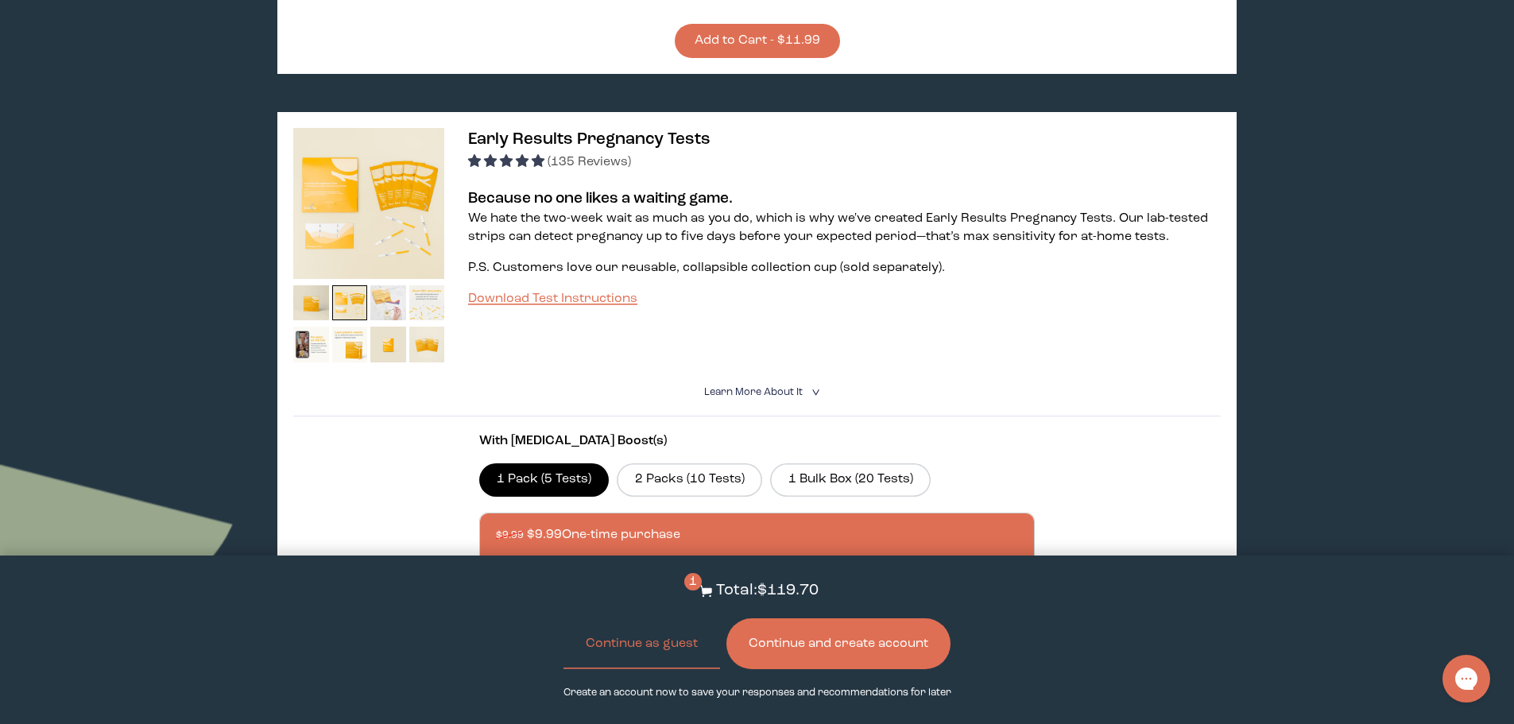
click at [398, 285] on img at bounding box center [388, 303] width 36 height 36
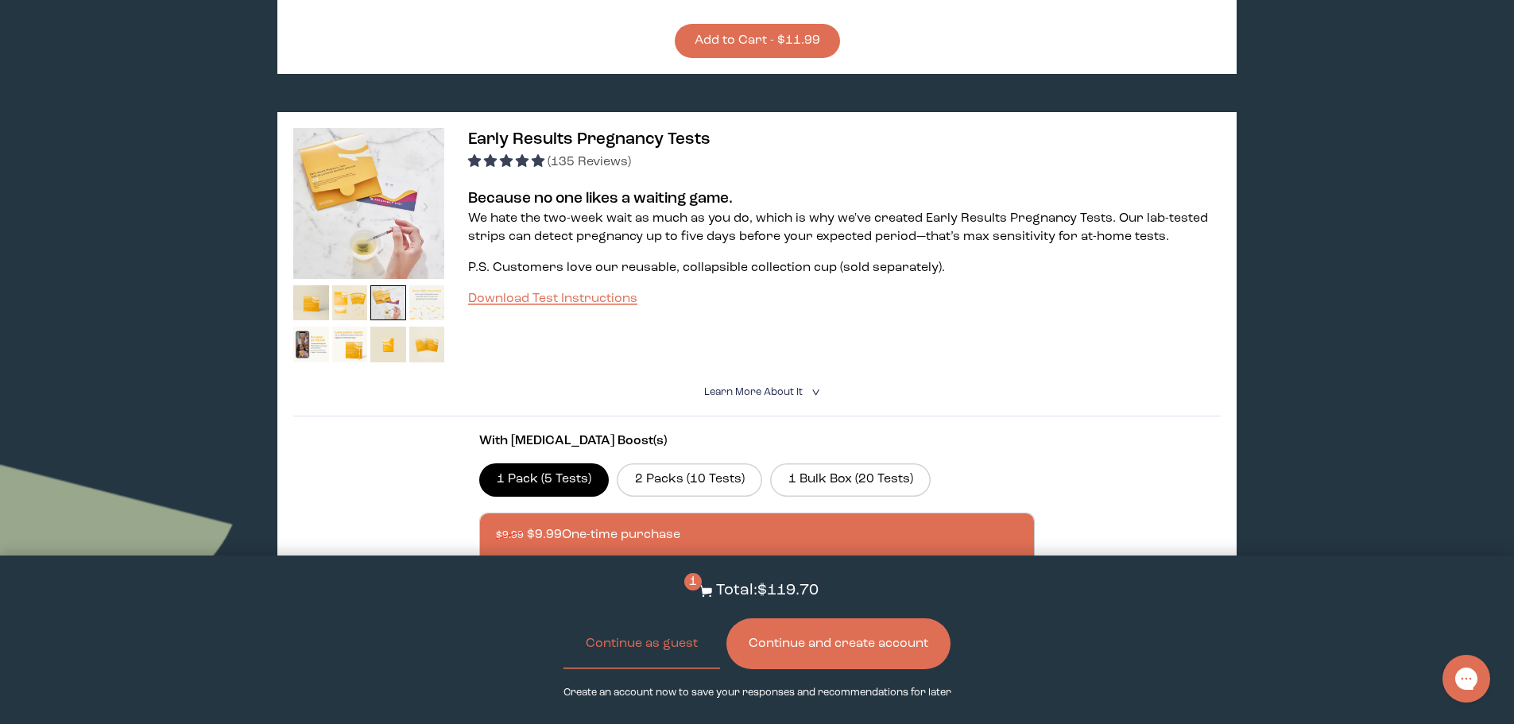
click at [438, 285] on img at bounding box center [427, 303] width 36 height 36
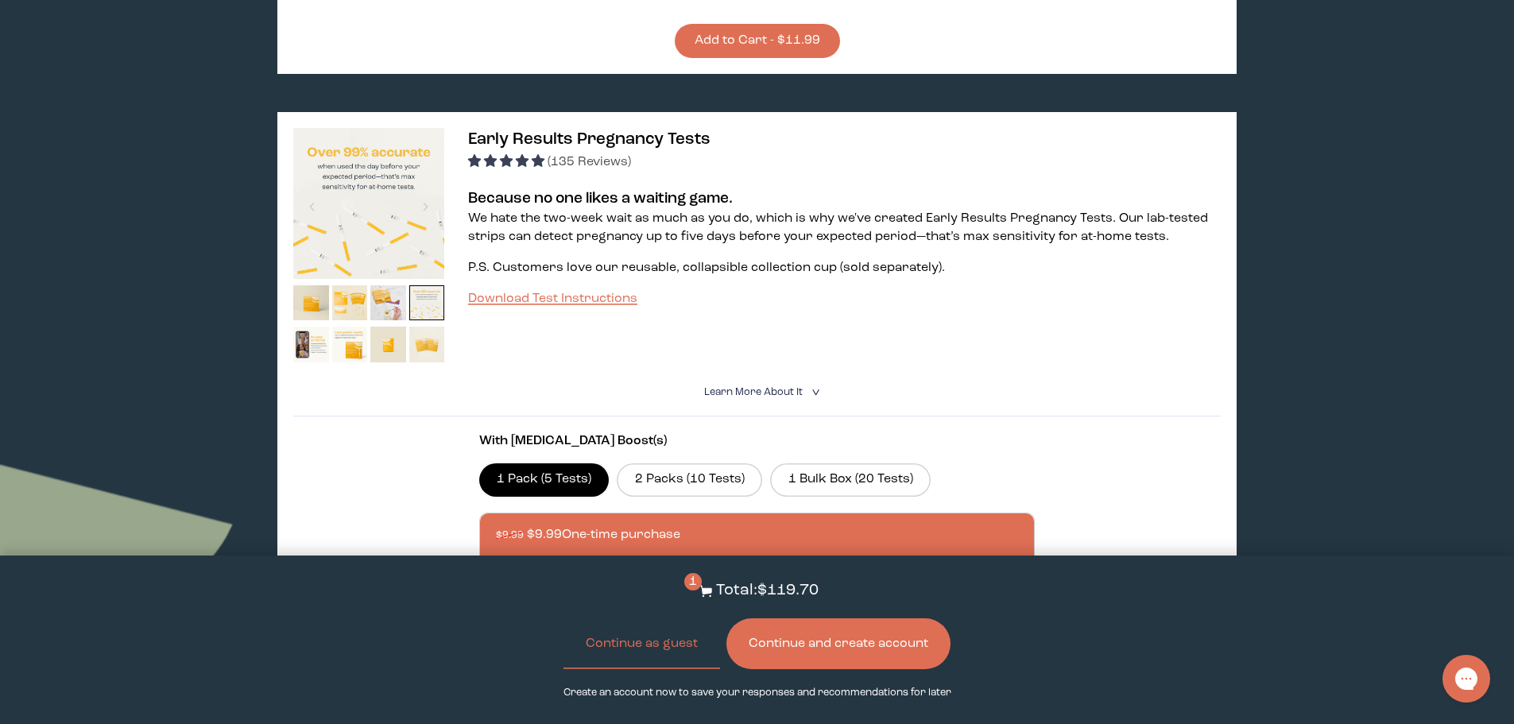
click at [415, 328] on img at bounding box center [427, 345] width 36 height 36
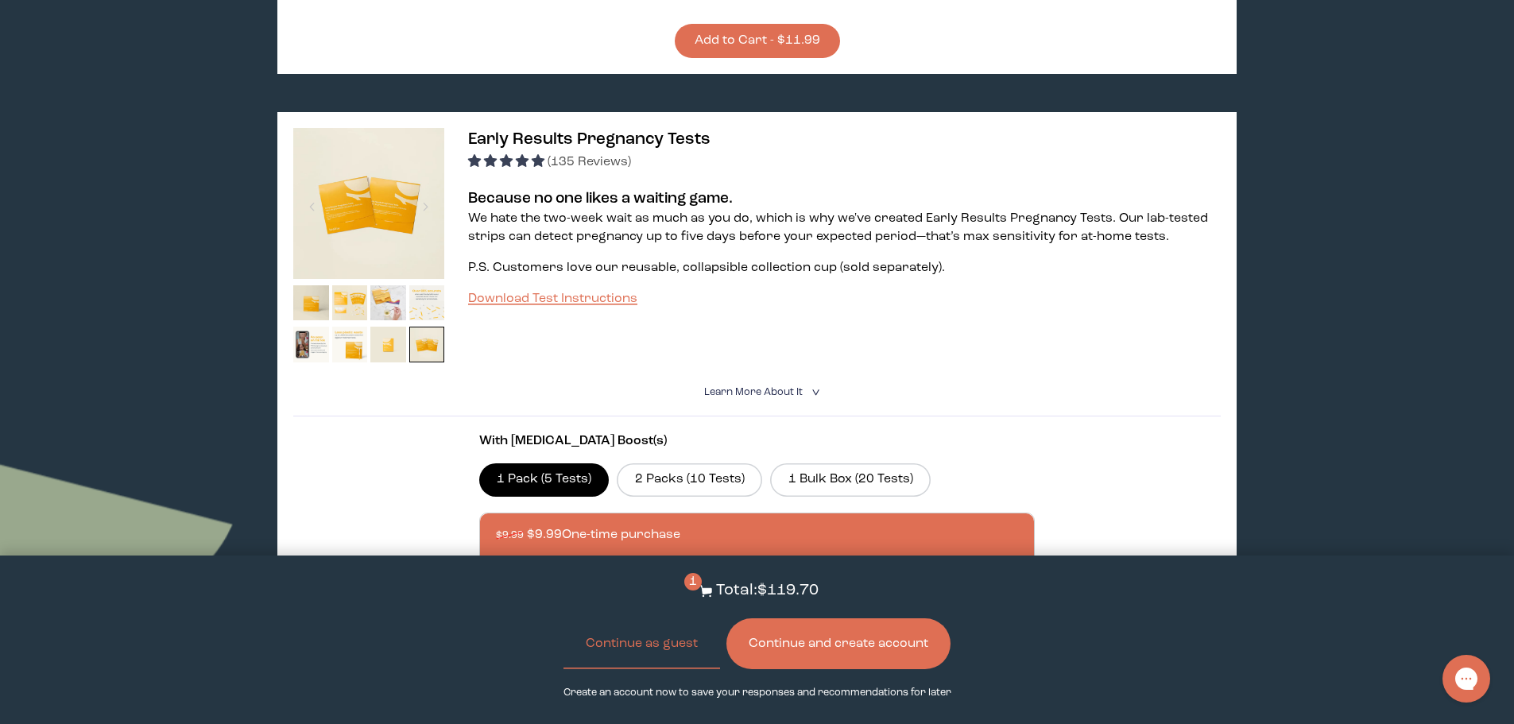
click at [378, 328] on img at bounding box center [388, 345] width 36 height 36
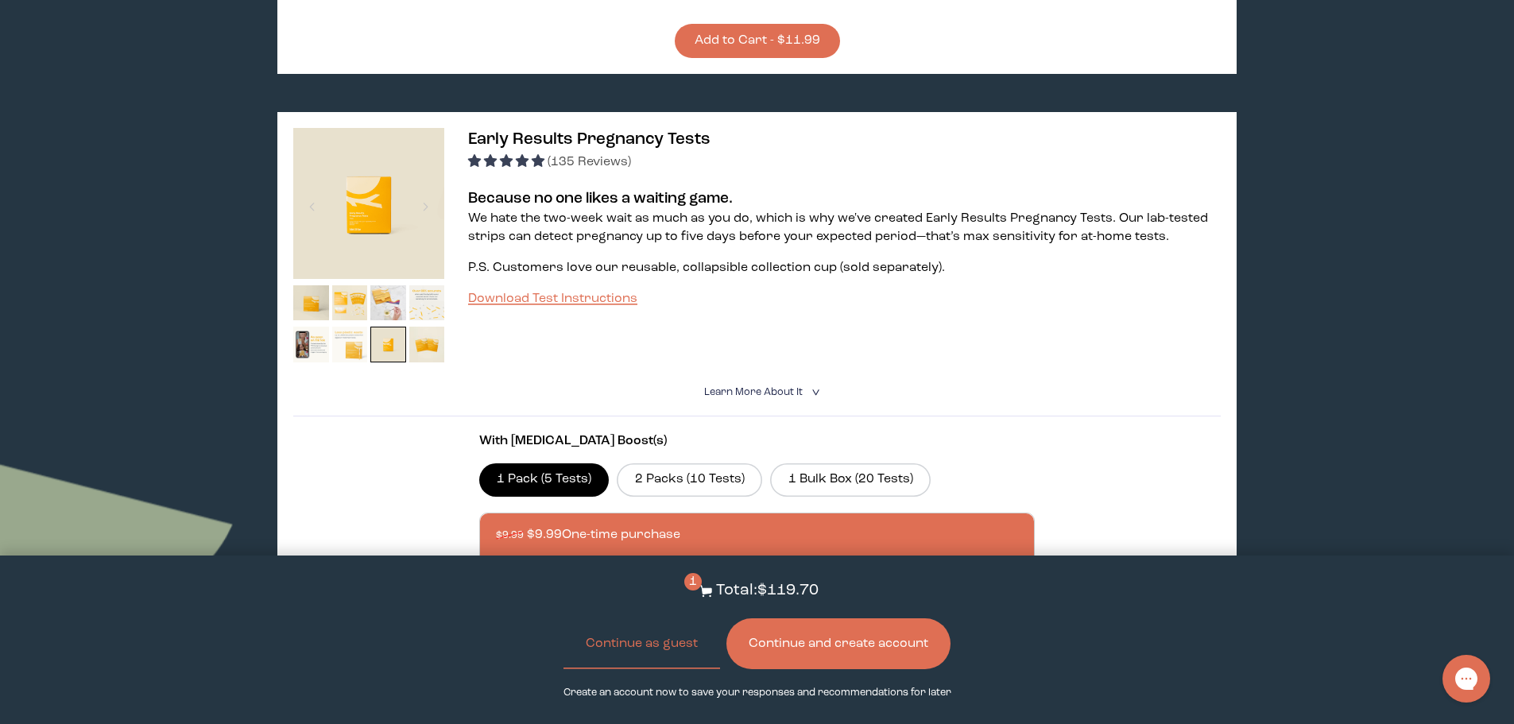
click at [333, 327] on img at bounding box center [350, 345] width 36 height 36
click at [295, 327] on img at bounding box center [311, 345] width 36 height 36
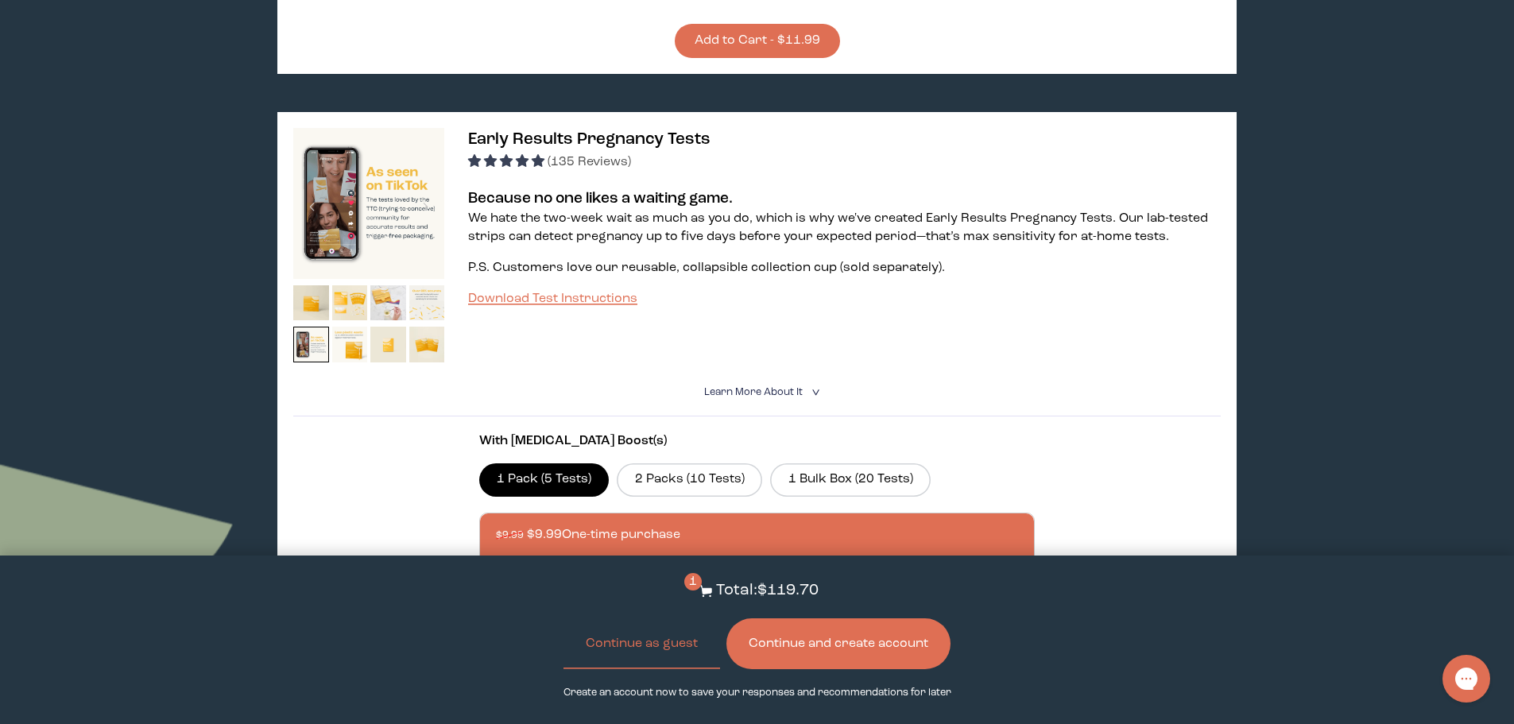
click at [395, 327] on img at bounding box center [388, 345] width 36 height 36
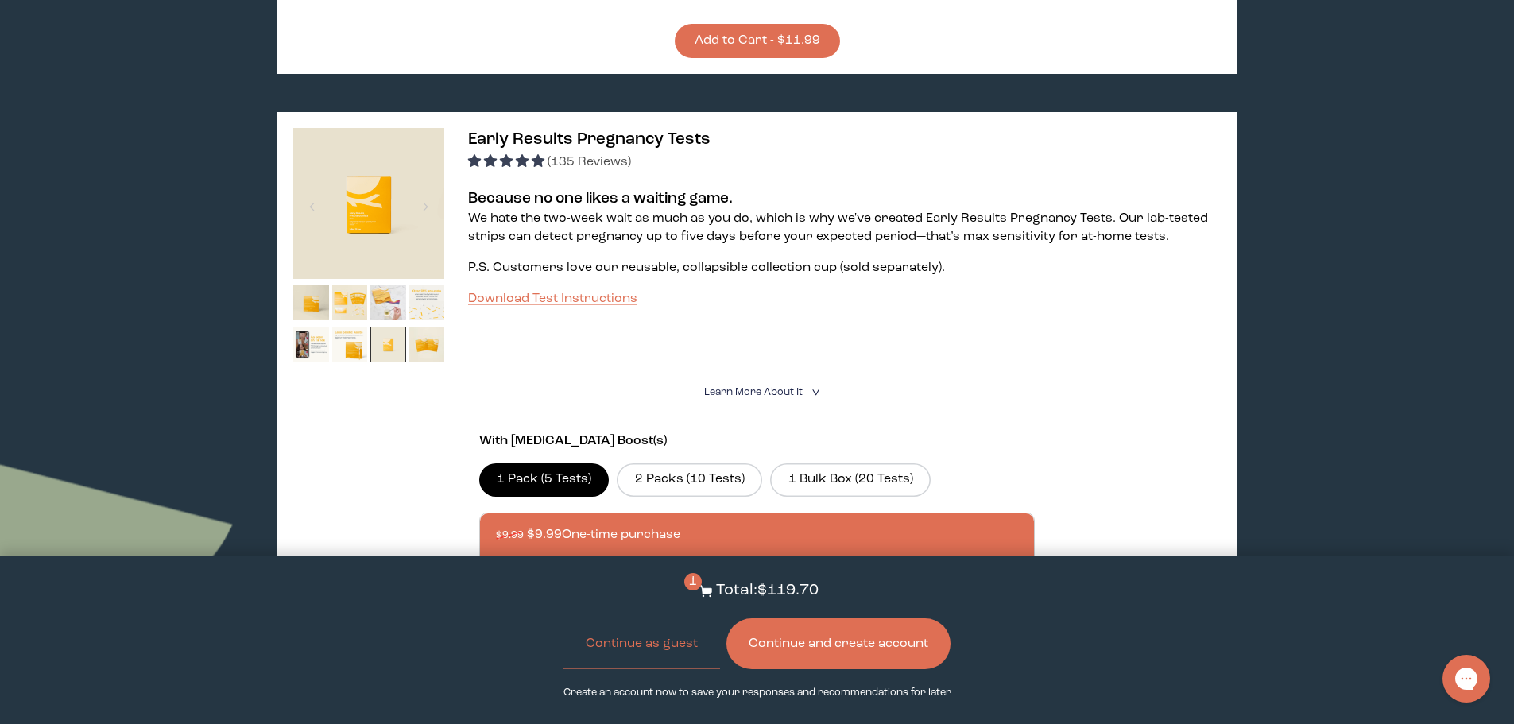
click at [370, 327] on img at bounding box center [388, 345] width 36 height 36
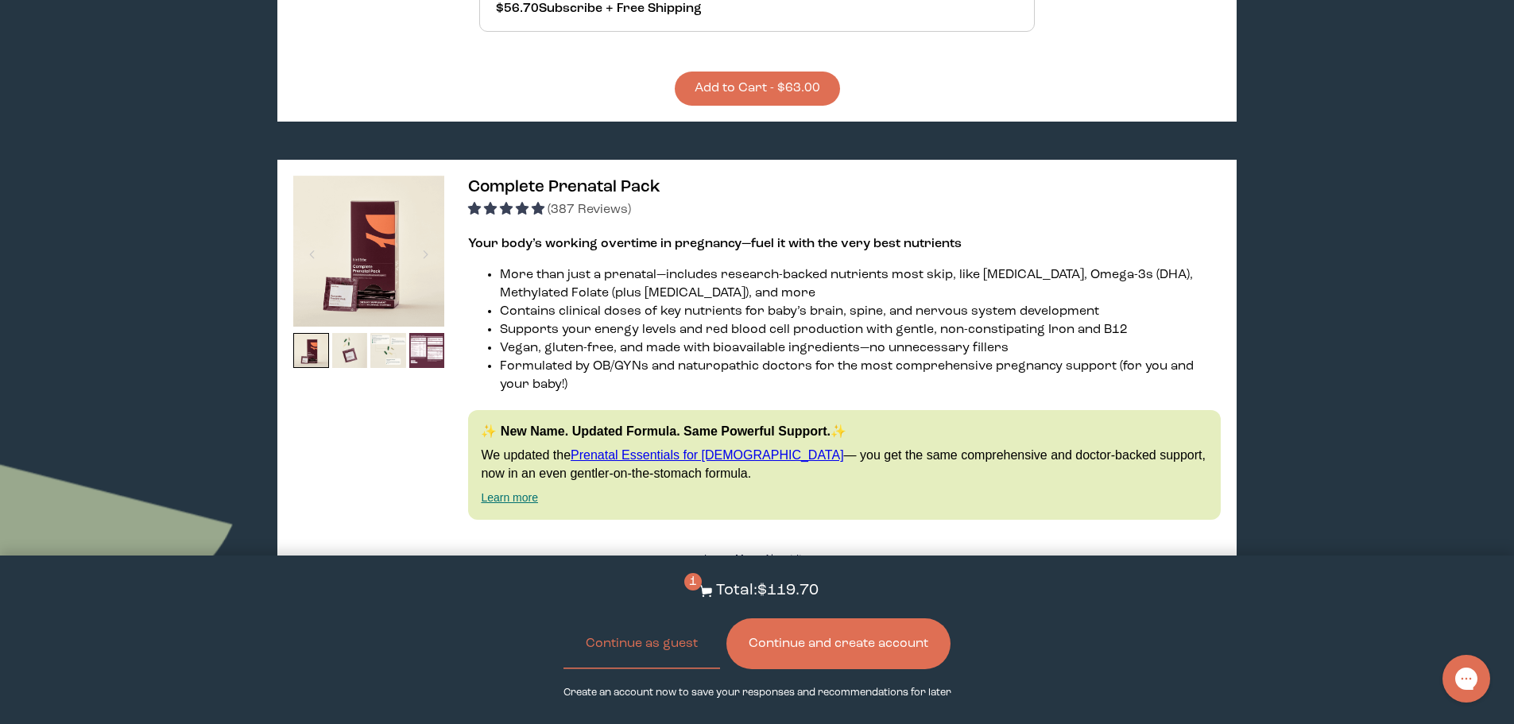
scroll to position [4214, 0]
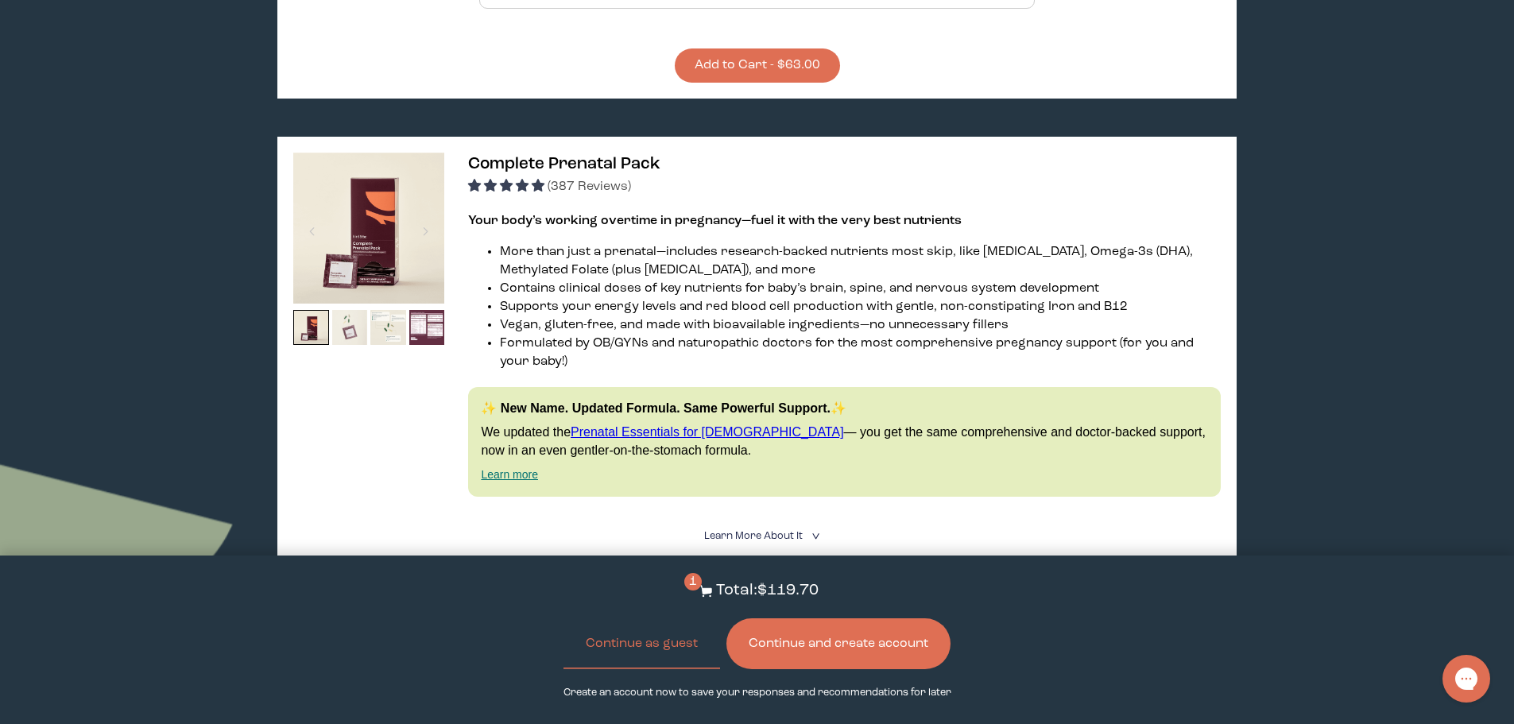
click at [344, 310] on img at bounding box center [350, 328] width 36 height 36
click at [386, 315] on img at bounding box center [388, 328] width 36 height 36
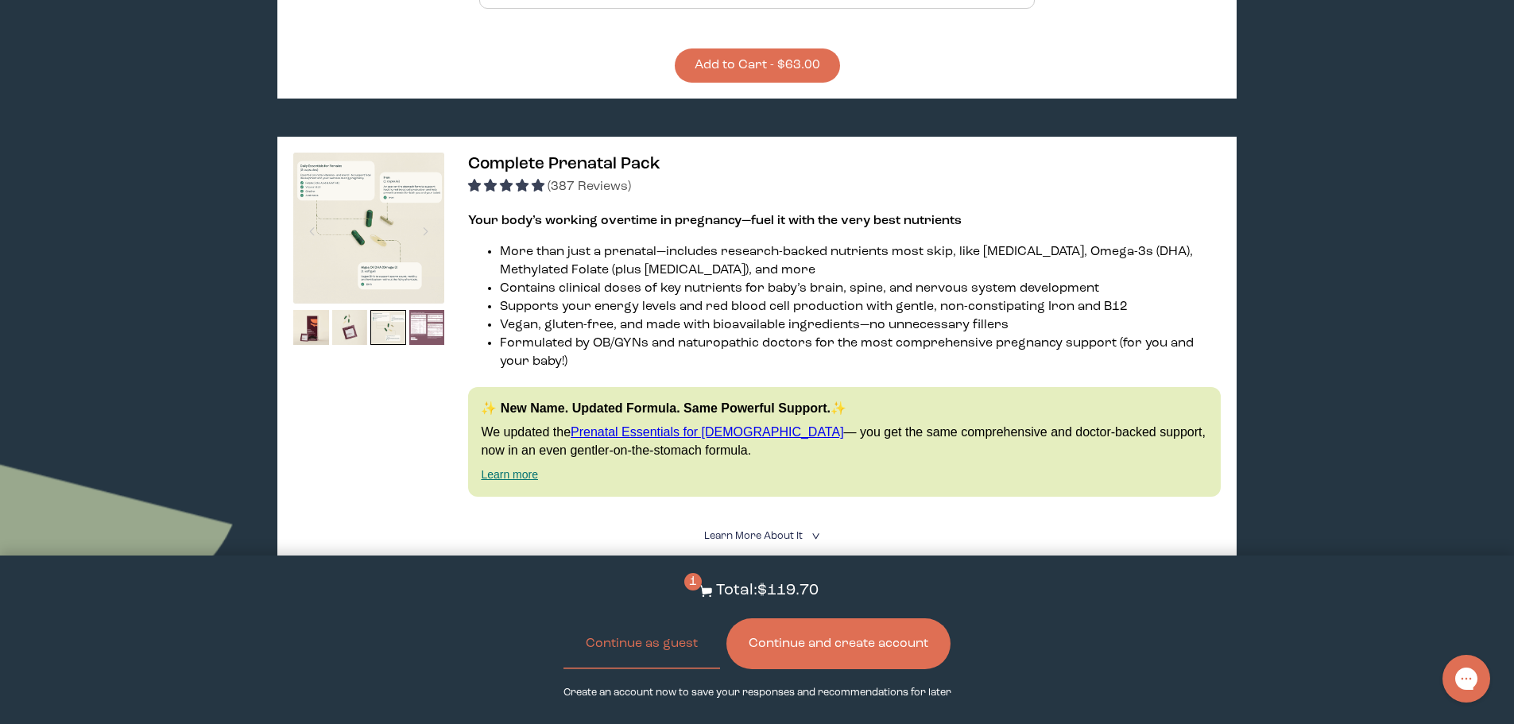
click at [419, 322] on img at bounding box center [427, 328] width 36 height 36
click at [347, 312] on img at bounding box center [350, 328] width 36 height 36
click at [304, 312] on img at bounding box center [311, 328] width 36 height 36
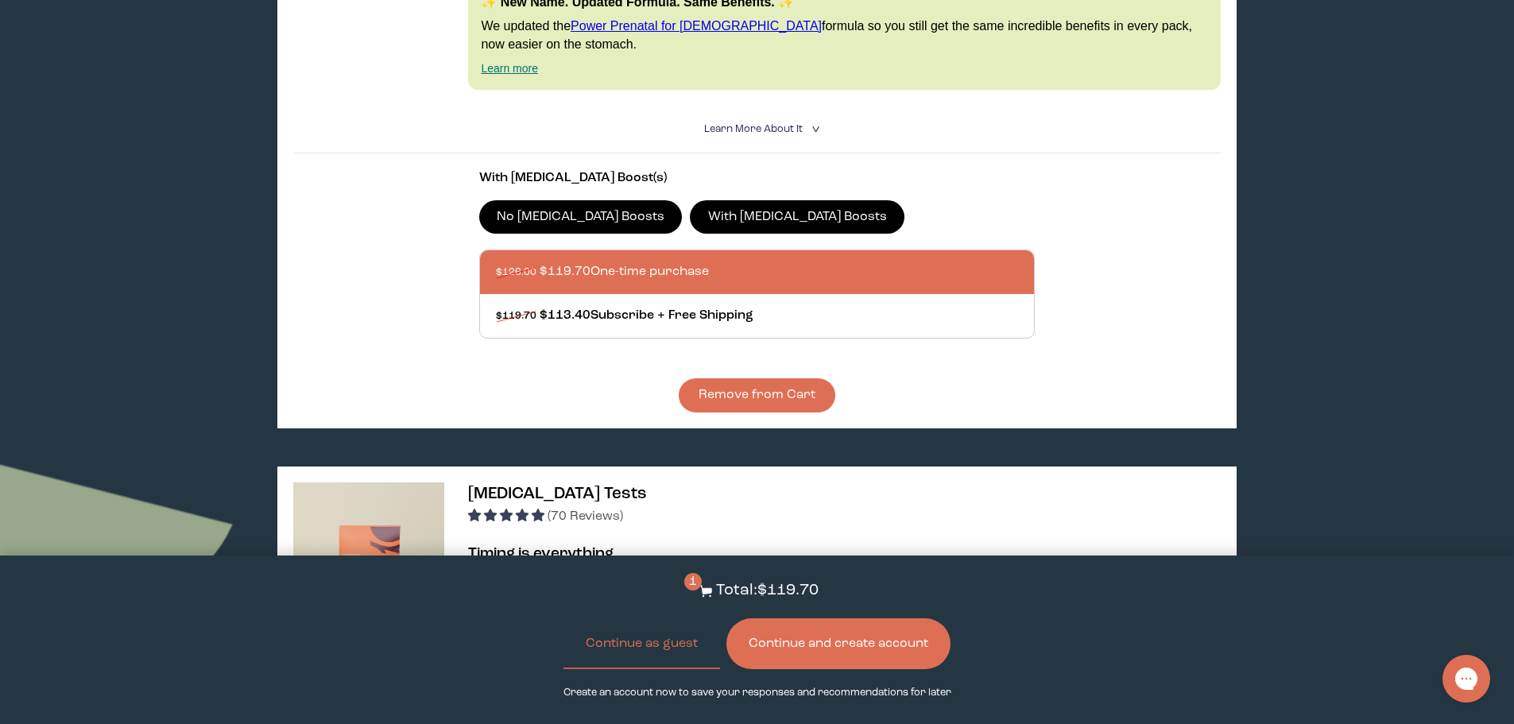
scroll to position [0, 0]
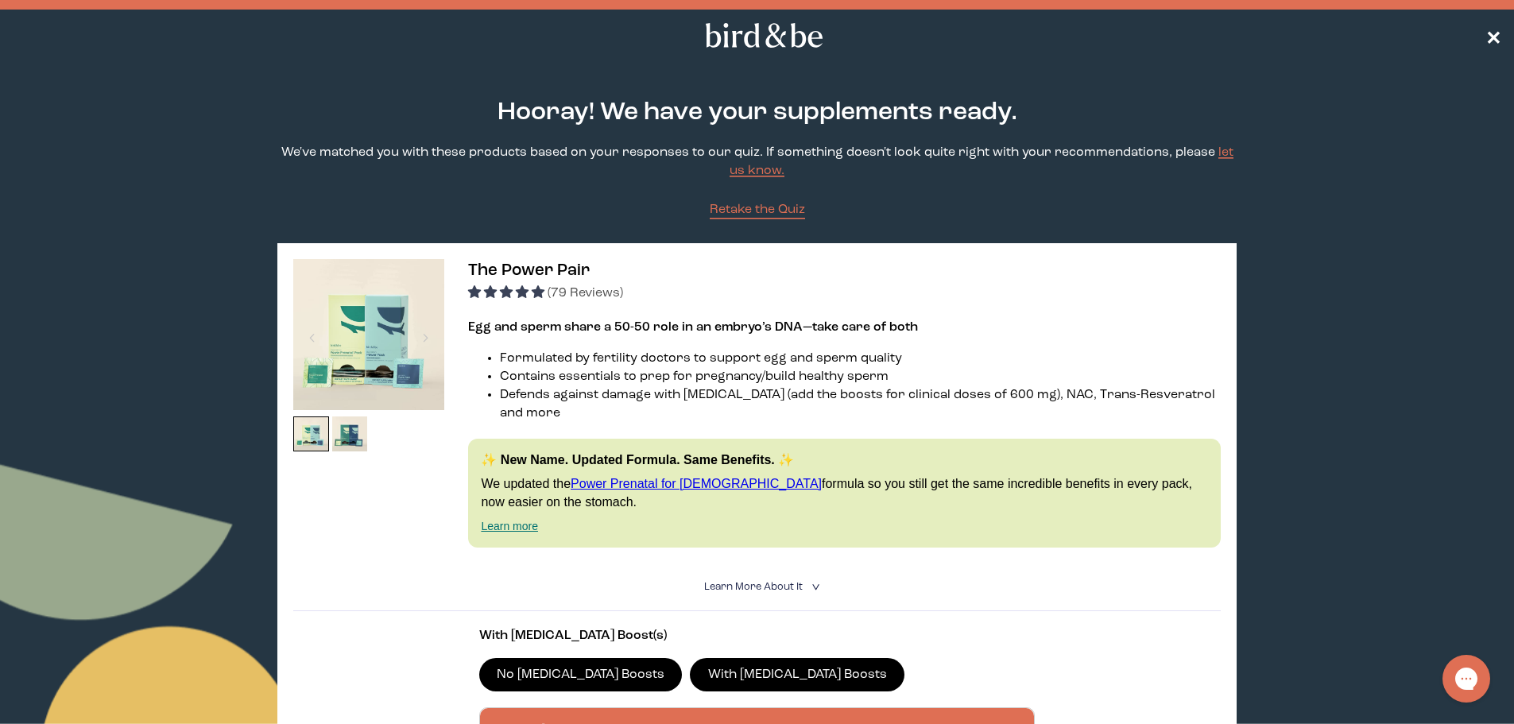
click at [1499, 27] on span "✕" at bounding box center [1494, 35] width 16 height 19
